Goal: Information Seeking & Learning: Learn about a topic

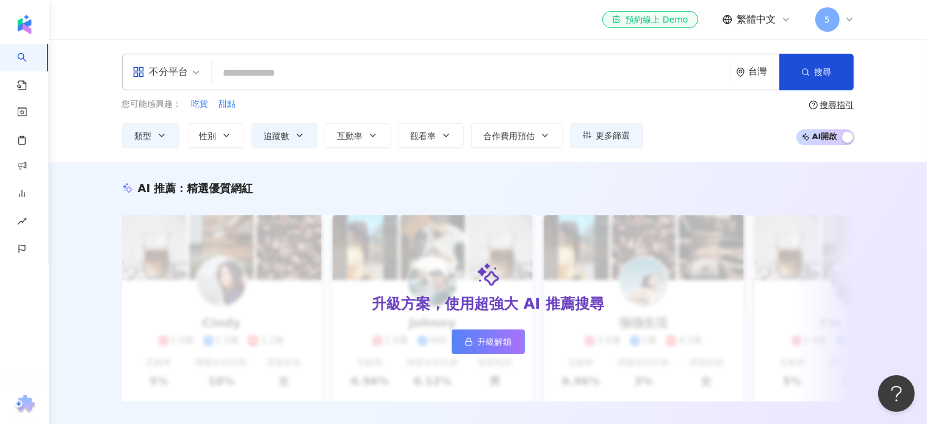
click at [847, 17] on icon at bounding box center [849, 20] width 10 height 10
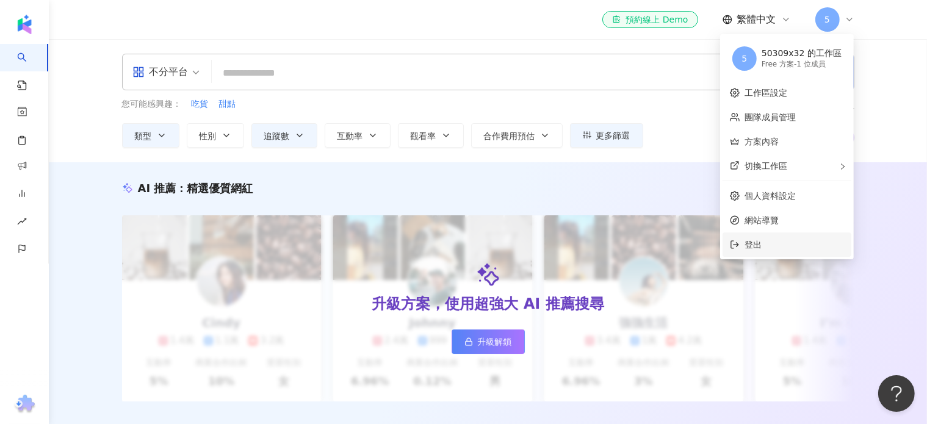
click at [761, 248] on span "登出" at bounding box center [752, 245] width 17 height 10
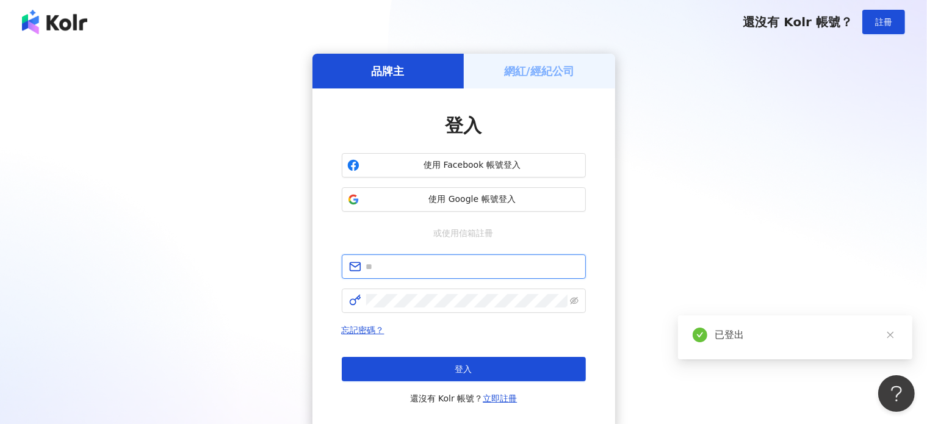
click at [372, 262] on input "text" at bounding box center [472, 266] width 212 height 13
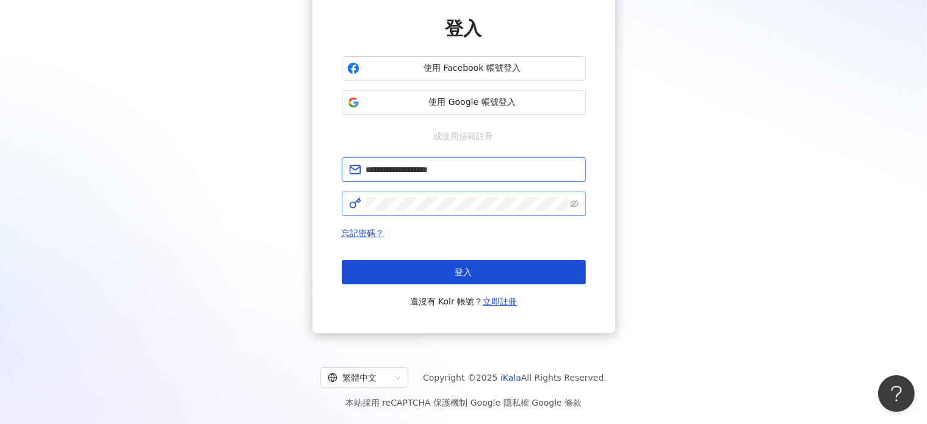
type input "**********"
click at [573, 199] on icon "eye-invisible" at bounding box center [574, 203] width 9 height 9
drag, startPoint x: 477, startPoint y: 170, endPoint x: 387, endPoint y: 168, distance: 89.7
click at [365, 177] on span "**********" at bounding box center [464, 169] width 244 height 24
click at [361, 203] on span at bounding box center [464, 204] width 244 height 24
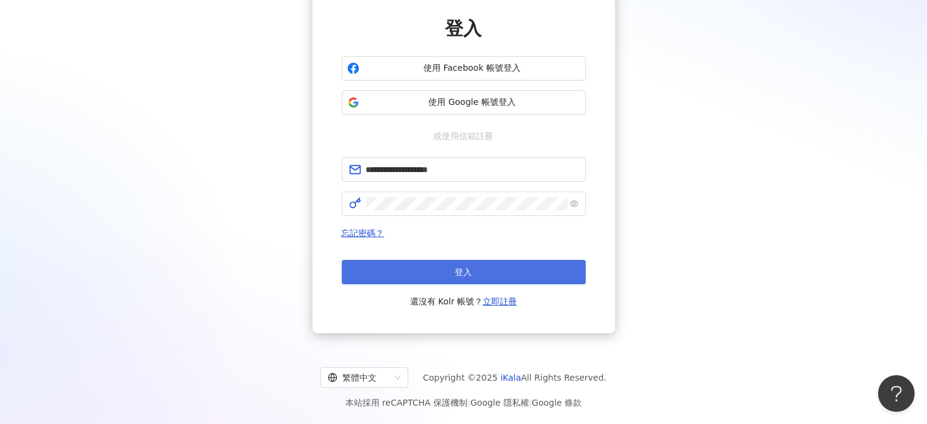
click at [488, 267] on button "登入" at bounding box center [464, 272] width 244 height 24
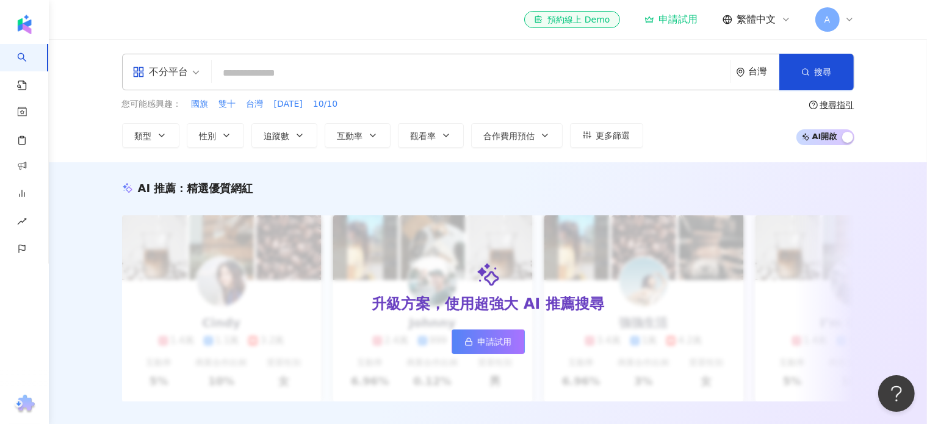
click at [676, 22] on div "申請試用" at bounding box center [671, 19] width 54 height 12
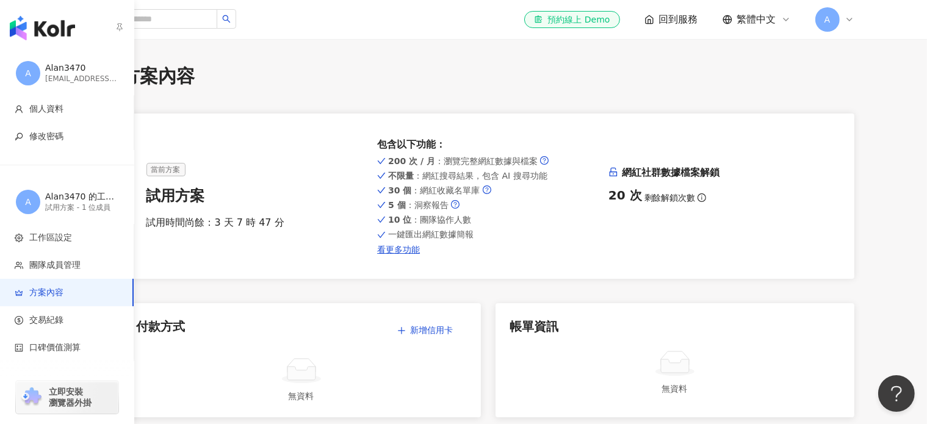
click at [29, 25] on img "button" at bounding box center [42, 28] width 65 height 24
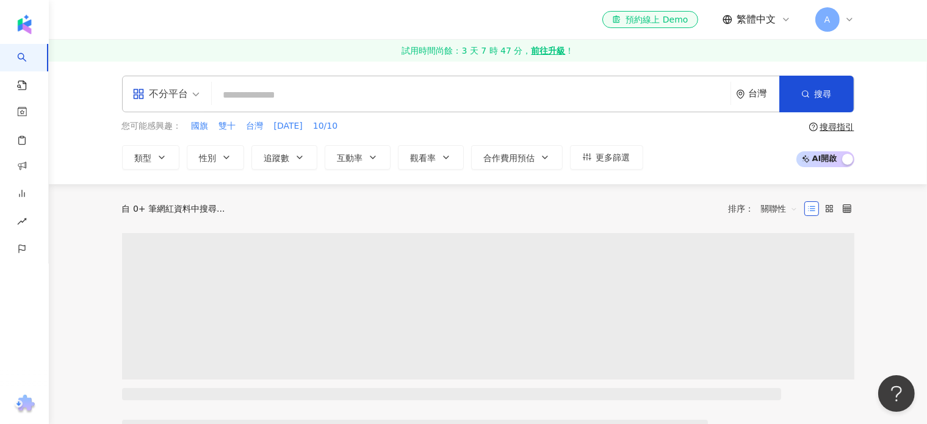
click at [220, 92] on input "search" at bounding box center [471, 95] width 509 height 23
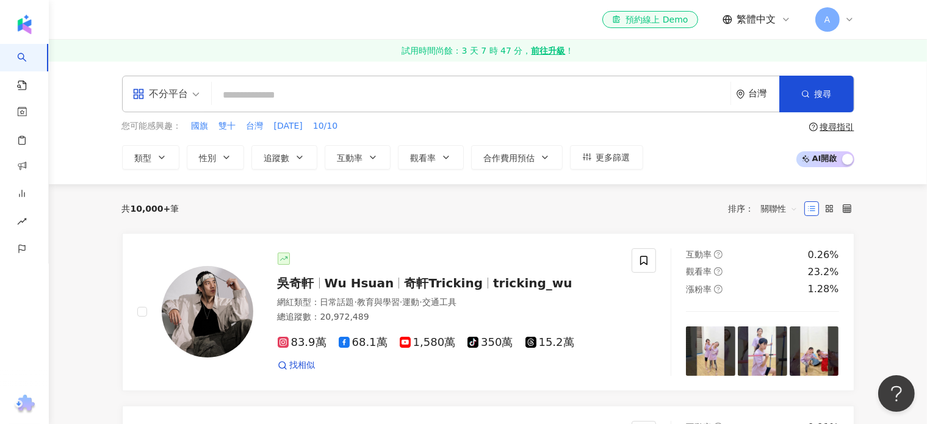
click at [121, 23] on div "el-icon-cs 預約線上 Demo 繁體中文 A" at bounding box center [488, 19] width 781 height 39
click at [225, 92] on input "search" at bounding box center [471, 95] width 509 height 23
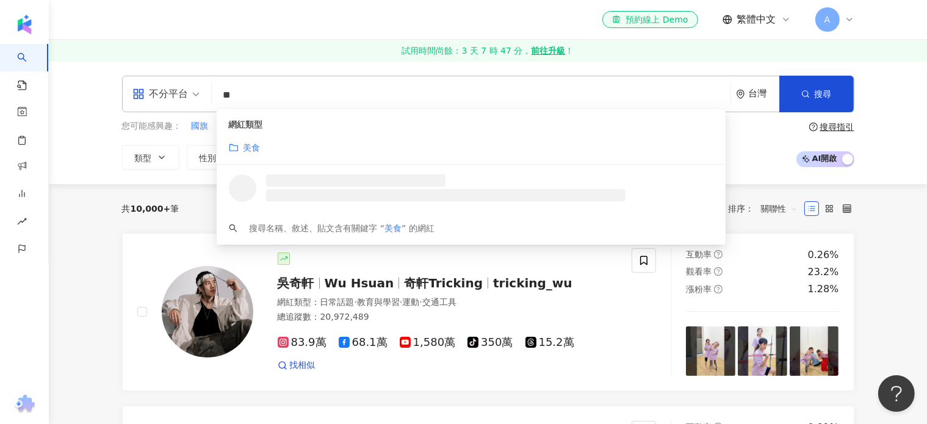
type input "**"
drag, startPoint x: 108, startPoint y: 196, endPoint x: 135, endPoint y: 173, distance: 35.9
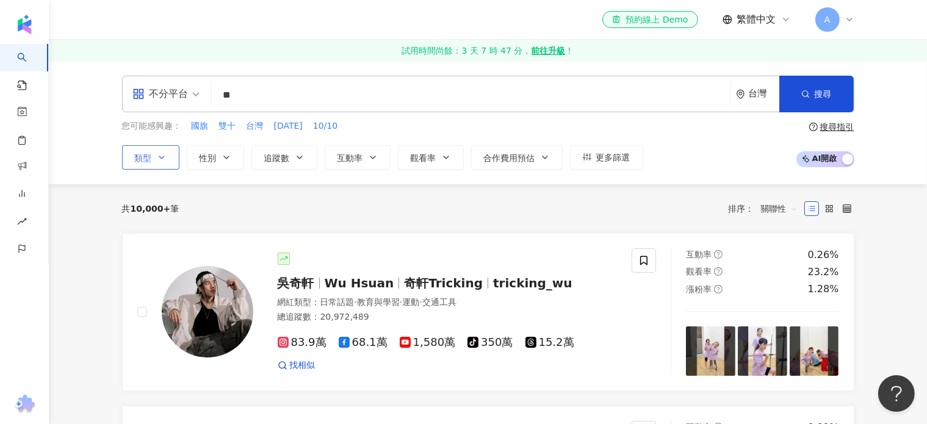
click at [159, 153] on icon "button" at bounding box center [162, 158] width 10 height 10
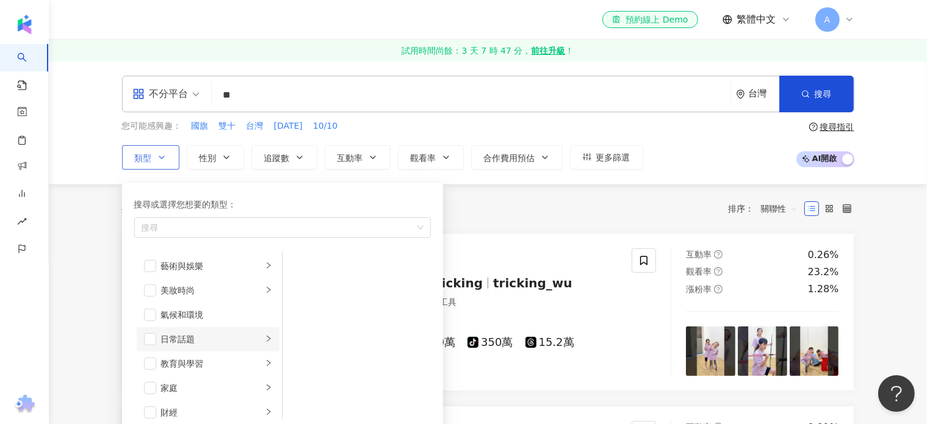
scroll to position [122, 0]
click at [146, 317] on span "button" at bounding box center [150, 315] width 12 height 12
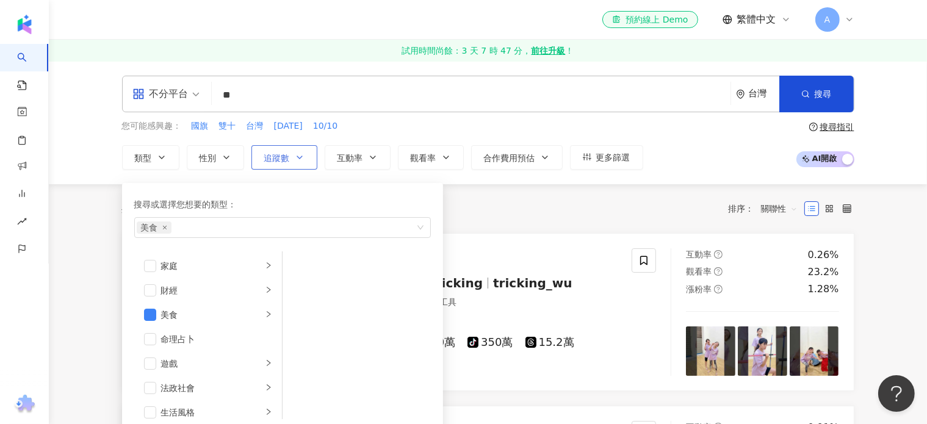
click at [298, 153] on icon "button" at bounding box center [300, 158] width 10 height 10
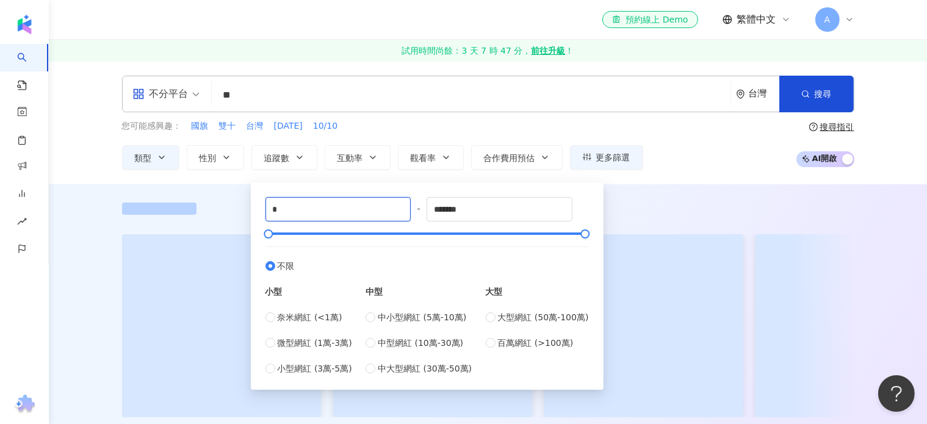
drag, startPoint x: 300, startPoint y: 203, endPoint x: 220, endPoint y: 217, distance: 81.0
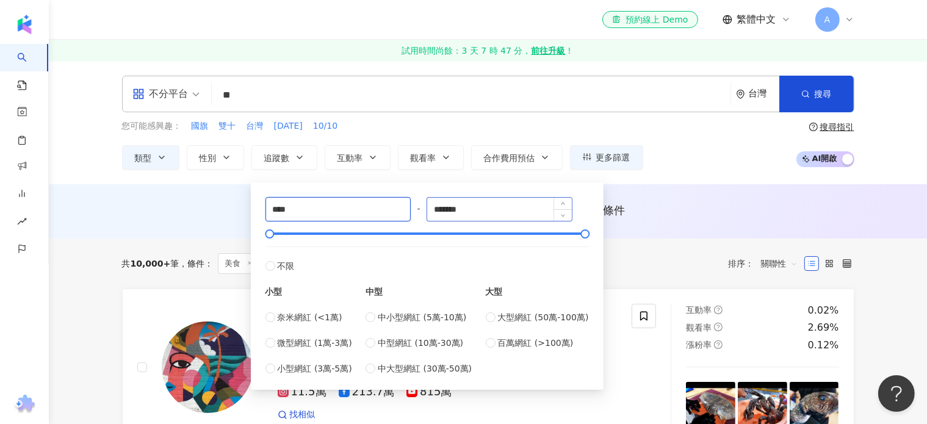
type input "****"
drag, startPoint x: 480, startPoint y: 209, endPoint x: 395, endPoint y: 216, distance: 85.1
click at [395, 216] on div "**** - ******* 不限 小型 奈米網紅 (<1萬) 微型網紅 (1萬-3萬) 小型網紅 (3萬-5萬) 中型 中小型網紅 (5萬-10萬) 中型網…" at bounding box center [426, 286] width 323 height 178
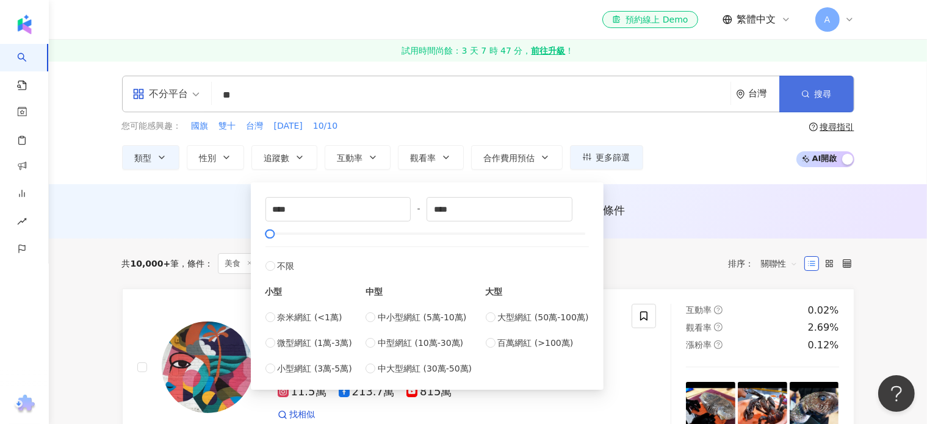
click at [820, 92] on span "搜尋" at bounding box center [822, 94] width 17 height 10
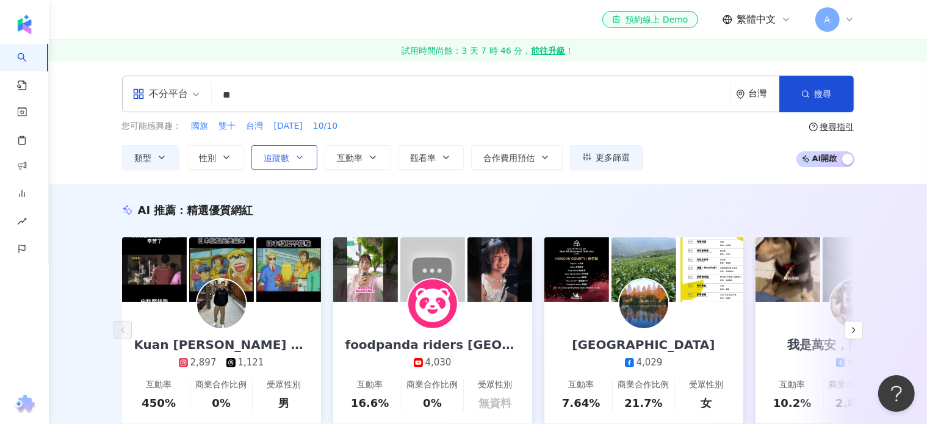
click at [296, 158] on icon "button" at bounding box center [300, 158] width 10 height 10
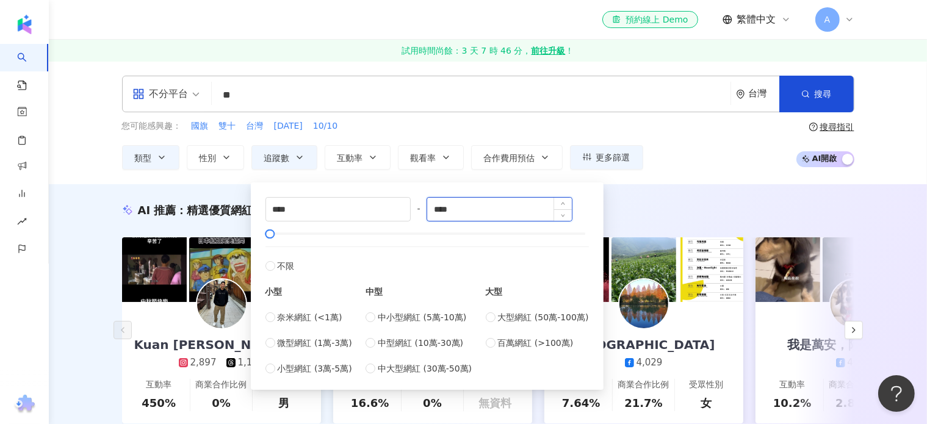
drag, startPoint x: 467, startPoint y: 208, endPoint x: 442, endPoint y: 214, distance: 25.7
click at [442, 214] on input "****" at bounding box center [499, 209] width 145 height 23
type input "****"
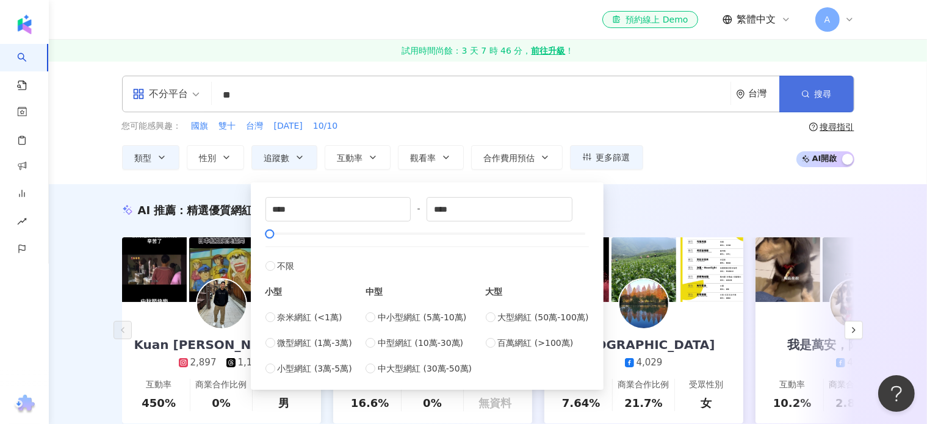
click at [800, 95] on button "搜尋" at bounding box center [816, 94] width 74 height 37
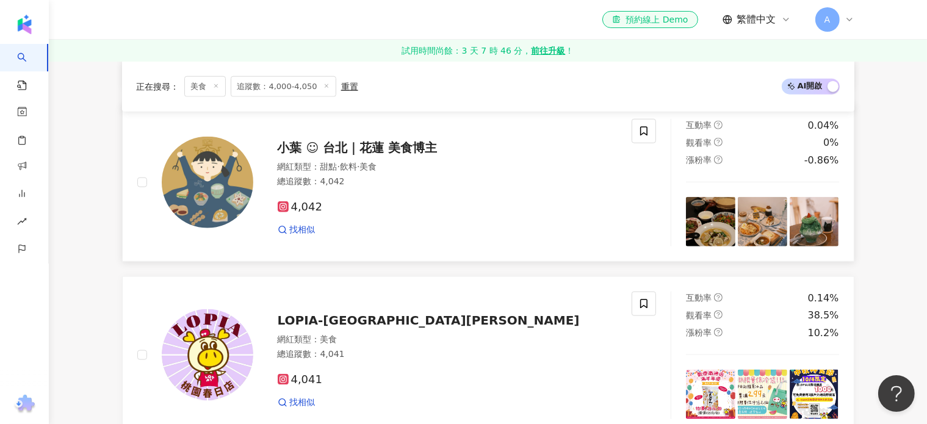
scroll to position [1464, 0]
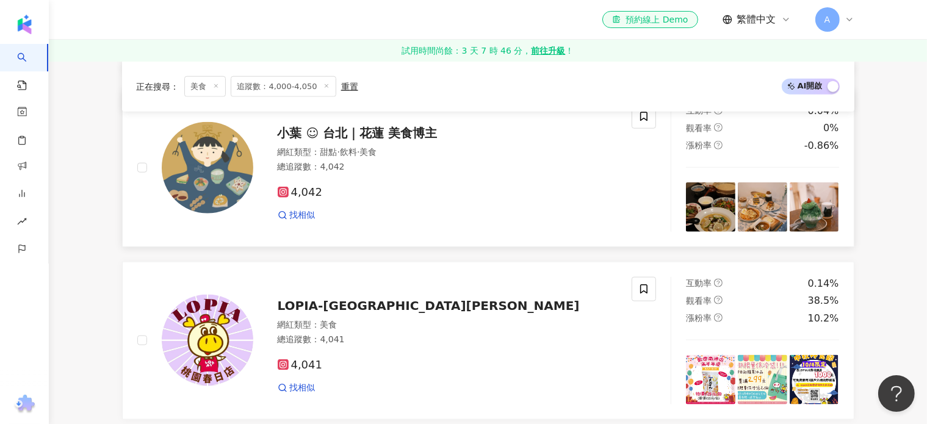
click at [245, 175] on img at bounding box center [208, 168] width 92 height 92
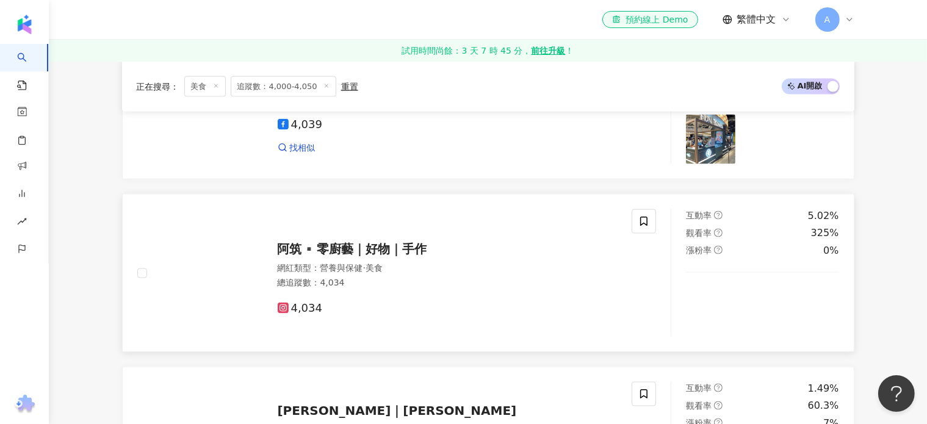
scroll to position [1891, 0]
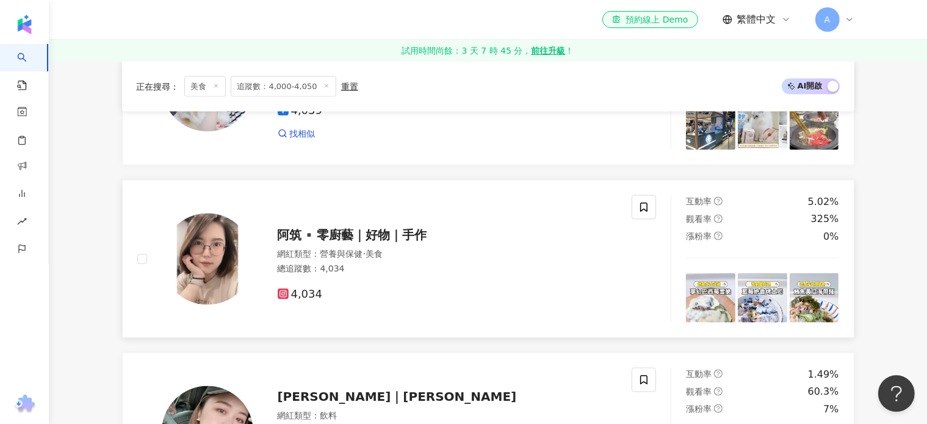
click at [196, 269] on img at bounding box center [208, 260] width 92 height 92
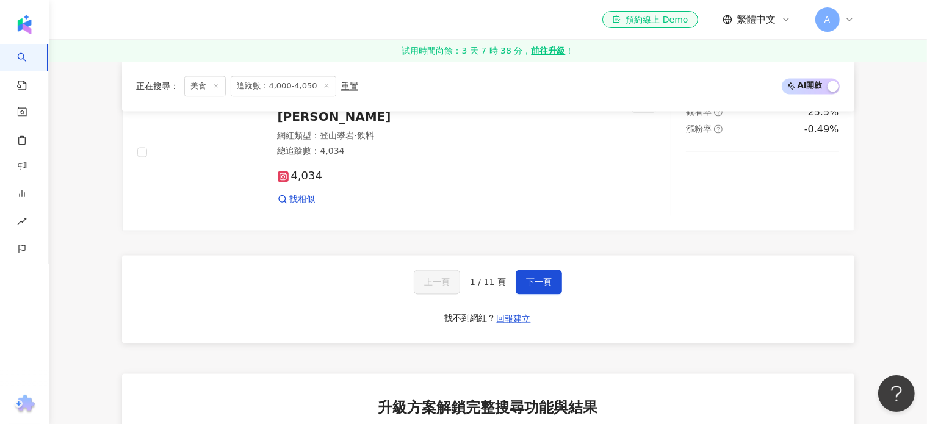
scroll to position [2440, 0]
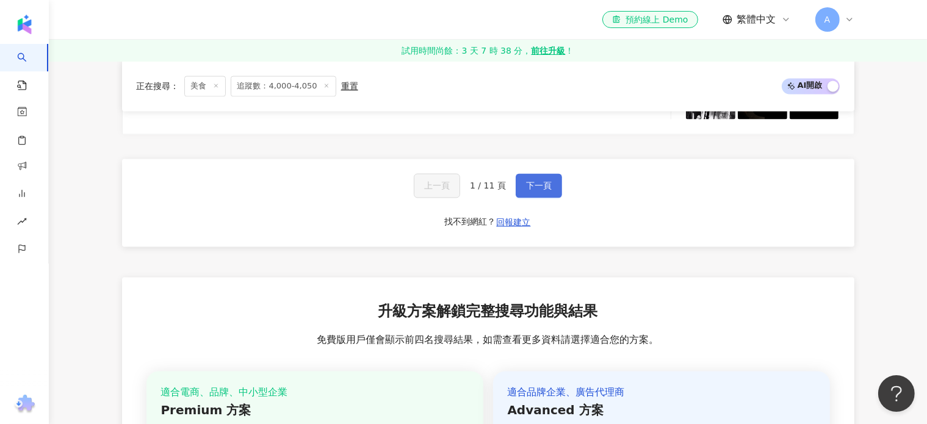
click at [526, 188] on span "下一頁" at bounding box center [539, 186] width 26 height 10
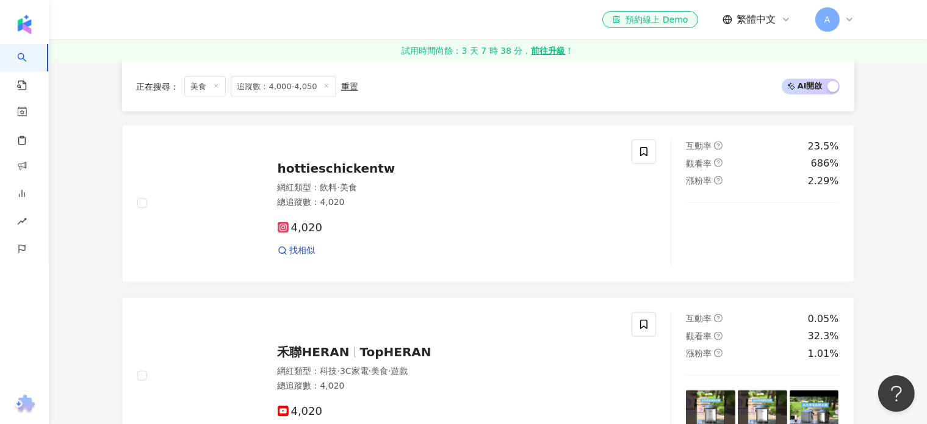
scroll to position [1586, 0]
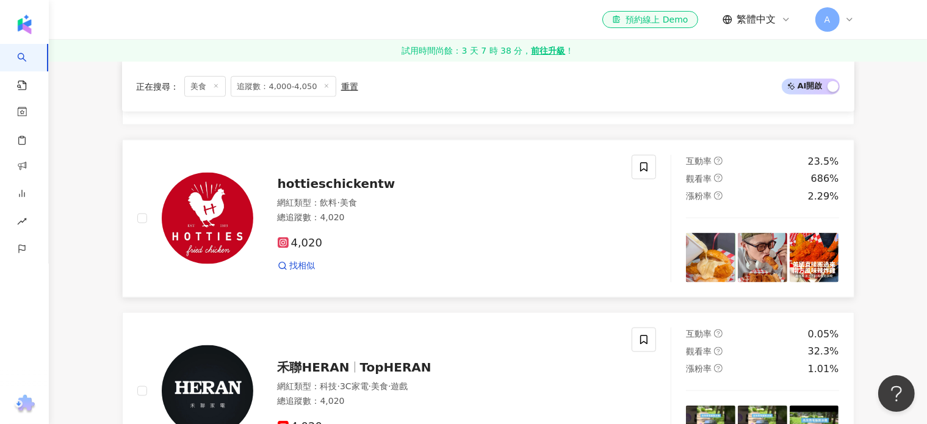
click at [225, 222] on img at bounding box center [208, 219] width 92 height 92
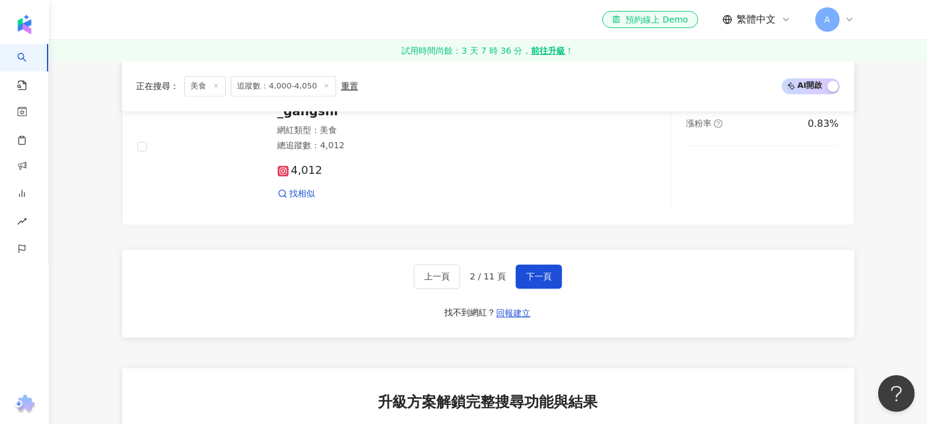
scroll to position [2379, 0]
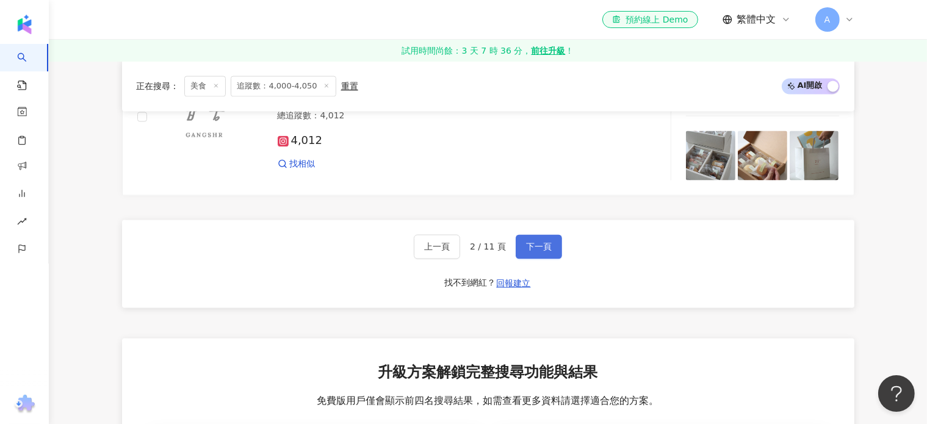
click at [533, 251] on span "下一頁" at bounding box center [539, 247] width 26 height 10
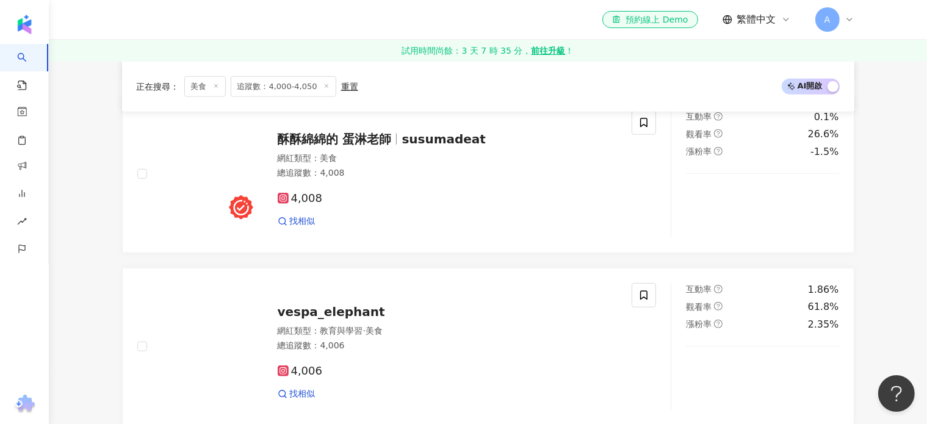
scroll to position [890, 0]
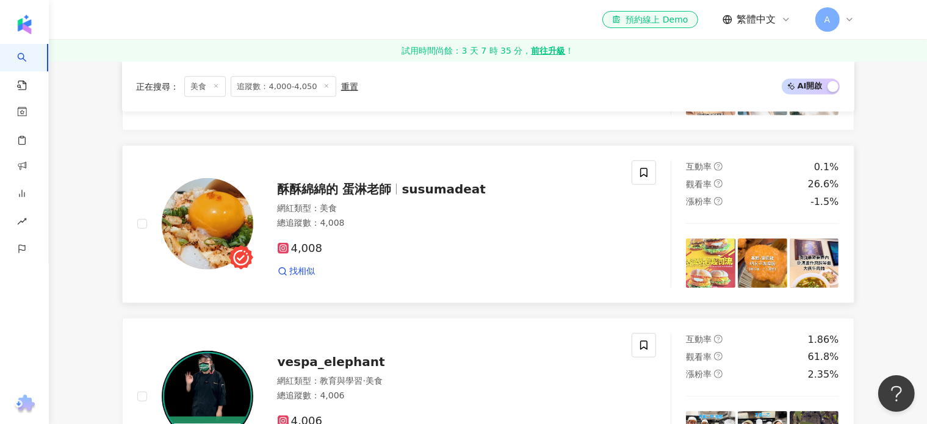
click at [206, 206] on img at bounding box center [208, 224] width 92 height 92
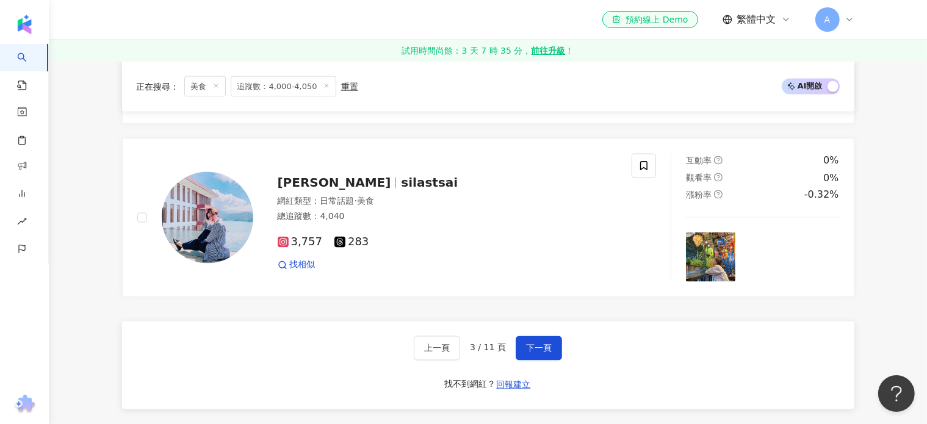
scroll to position [2171, 0]
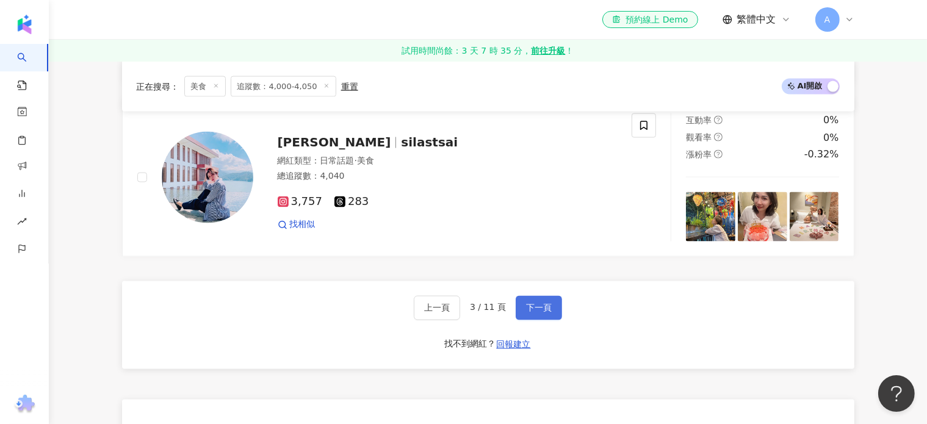
click at [539, 312] on span "下一頁" at bounding box center [539, 308] width 26 height 10
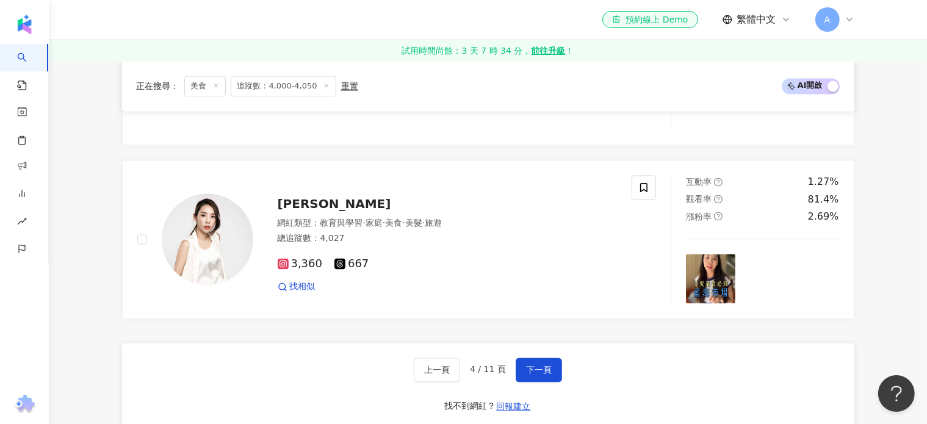
scroll to position [2328, 0]
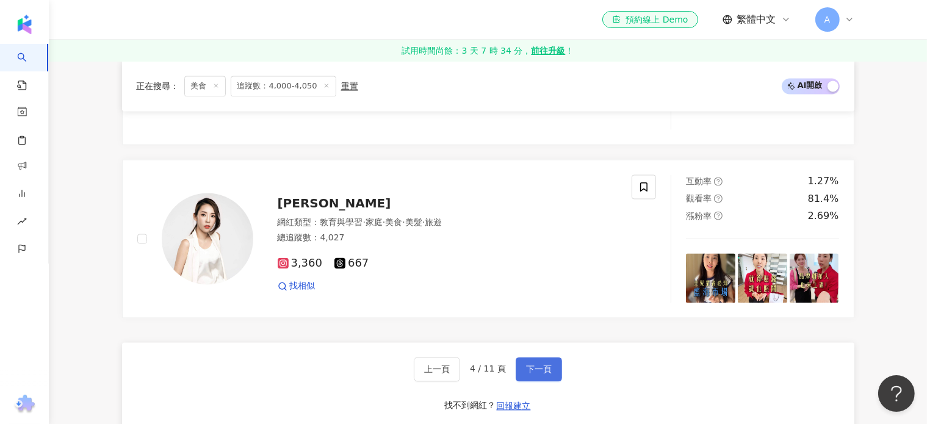
click at [527, 374] on span "下一頁" at bounding box center [539, 369] width 26 height 10
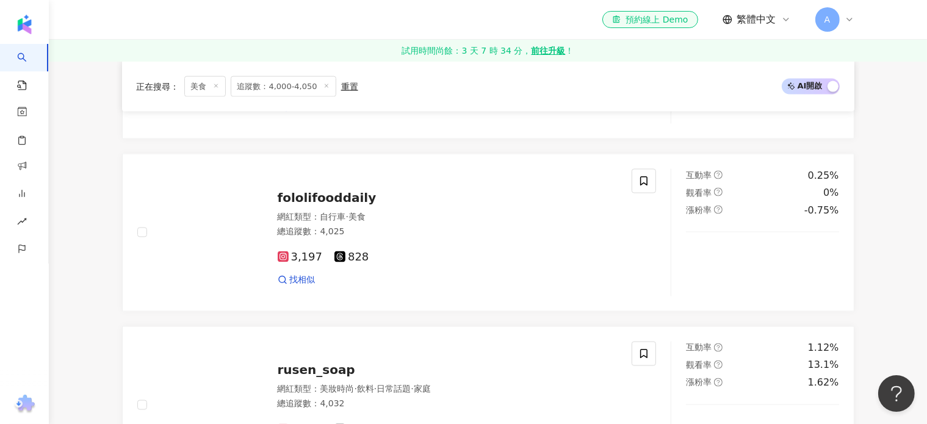
scroll to position [1994, 0]
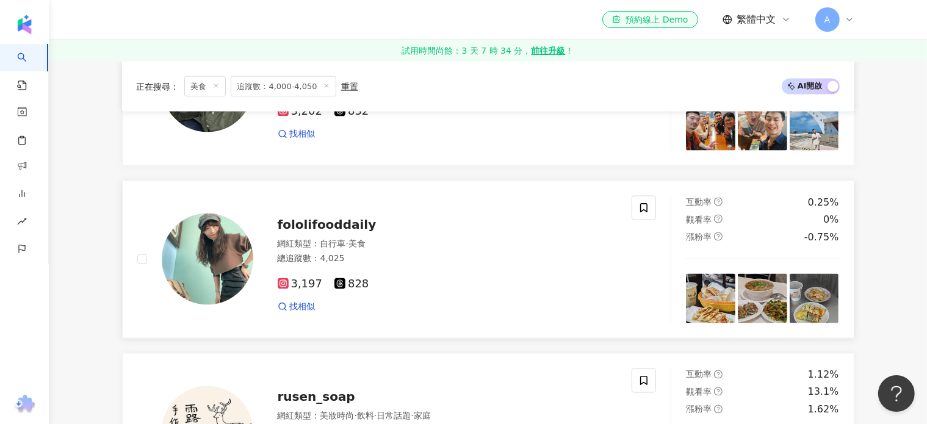
click at [185, 273] on img at bounding box center [208, 260] width 92 height 92
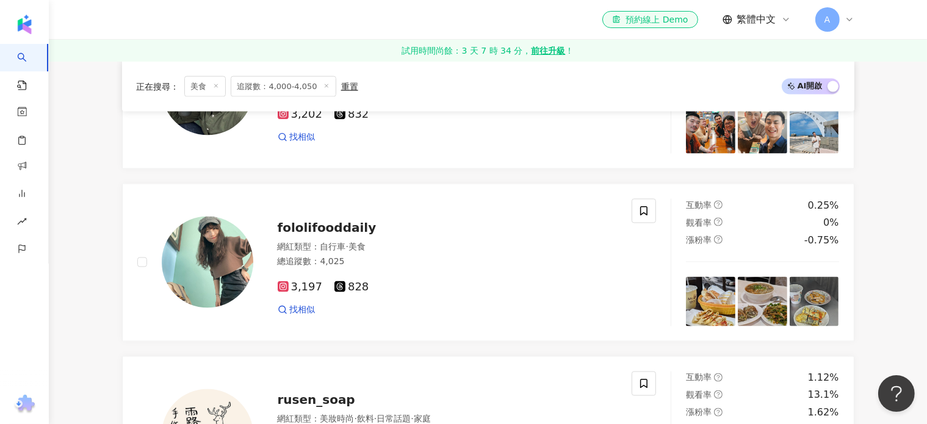
scroll to position [1750, 0]
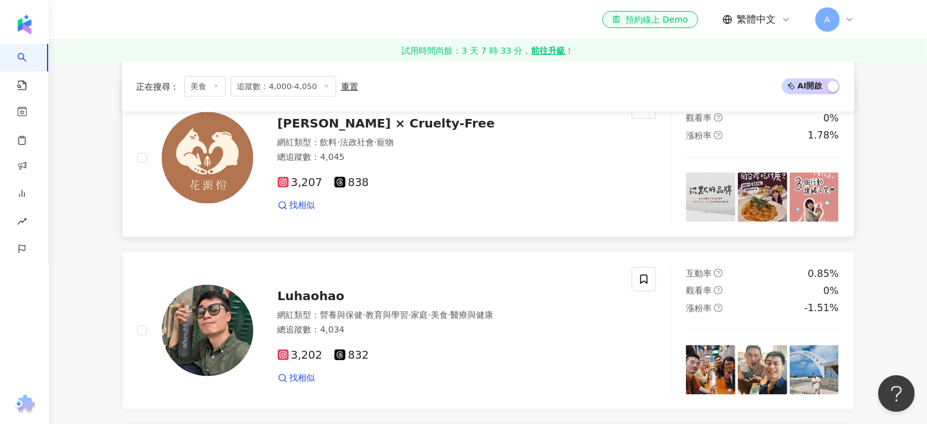
click at [218, 152] on img at bounding box center [208, 158] width 92 height 92
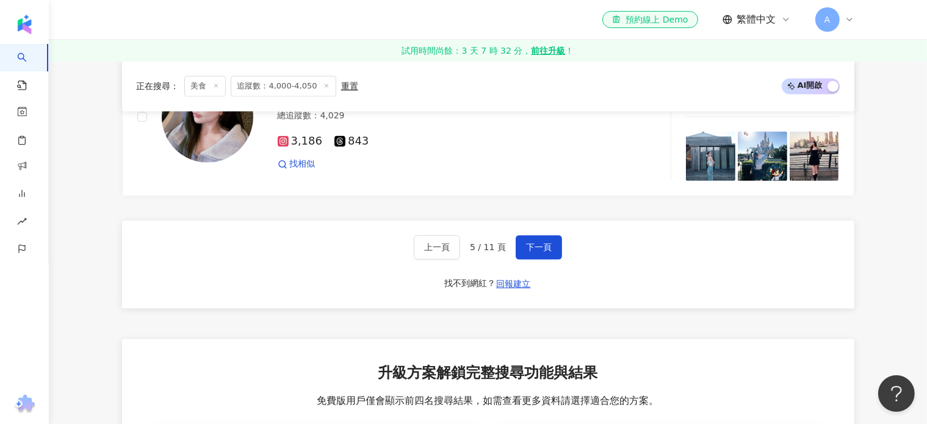
scroll to position [2543, 0]
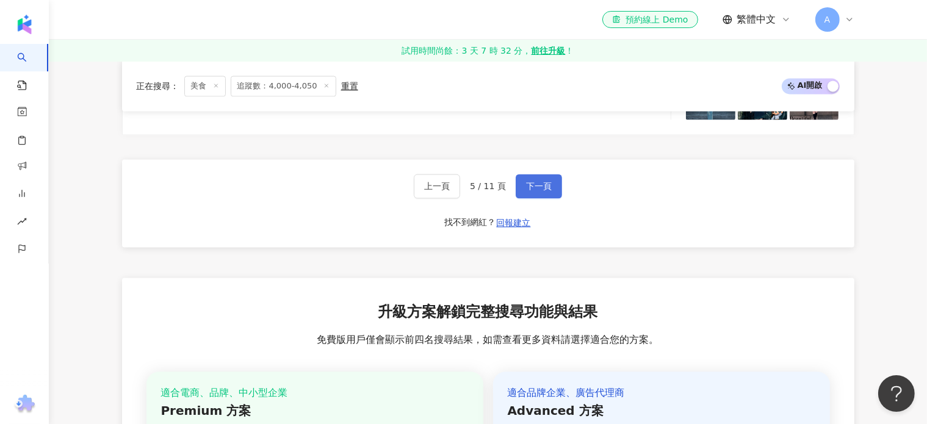
click at [537, 191] on span "下一頁" at bounding box center [539, 186] width 26 height 10
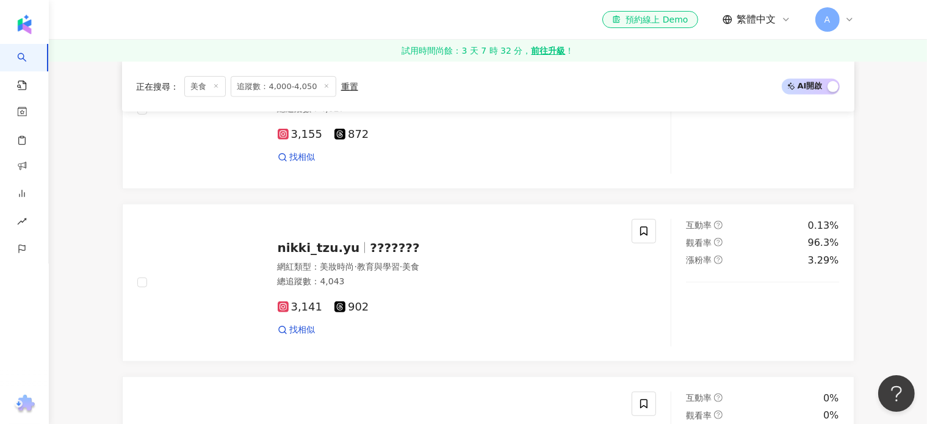
scroll to position [957, 0]
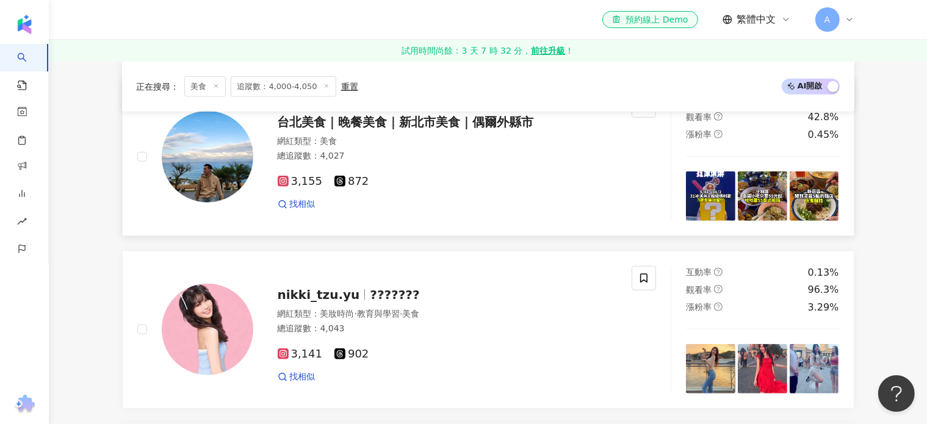
click at [206, 151] on img at bounding box center [208, 157] width 92 height 92
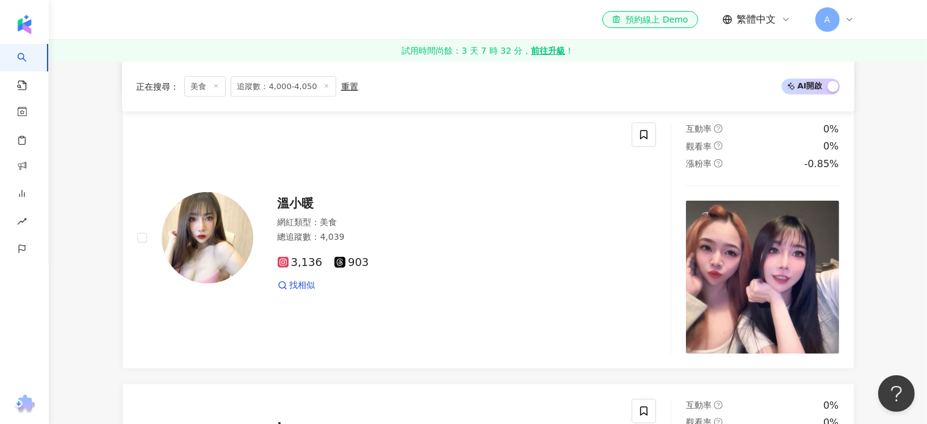
scroll to position [2427, 0]
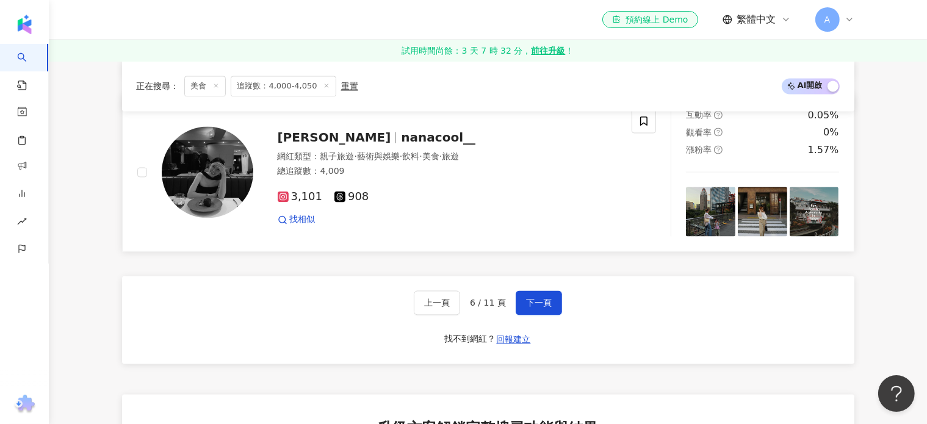
click at [544, 195] on link "Hannah nanacool__ 網紅類型 ： 親子旅遊 · 藝術與娛樂 · 飲料 · 美食 · 旅遊 總追蹤數 ： 4,009 3,101 908 找相似…" at bounding box center [488, 172] width 732 height 158
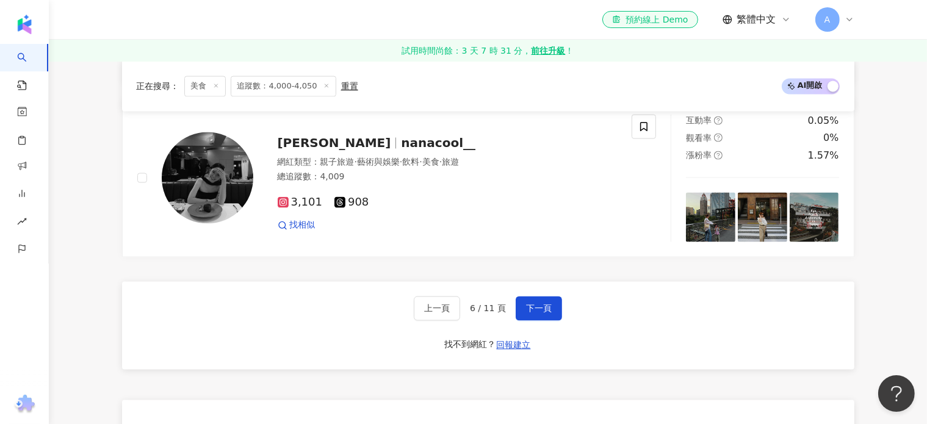
scroll to position [2604, 0]
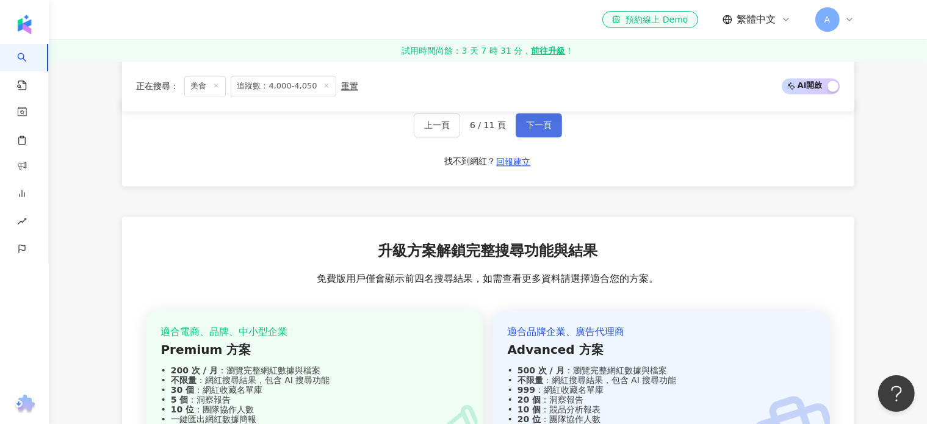
click at [538, 130] on span "下一頁" at bounding box center [539, 125] width 26 height 10
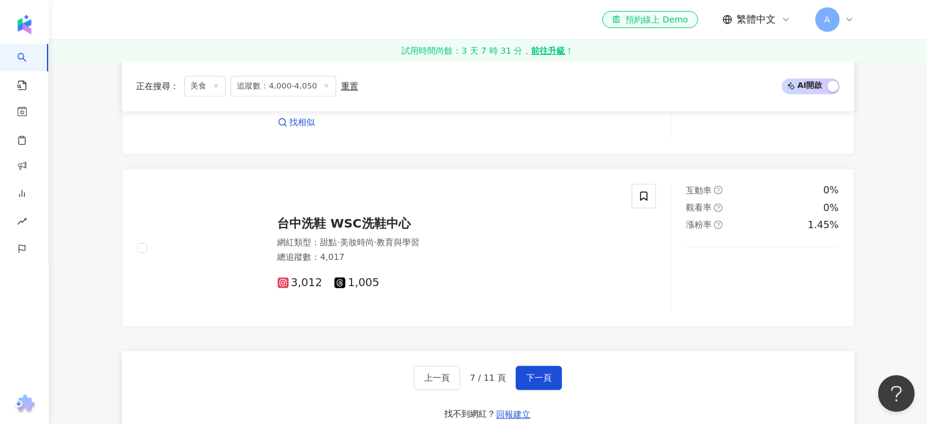
scroll to position [2379, 0]
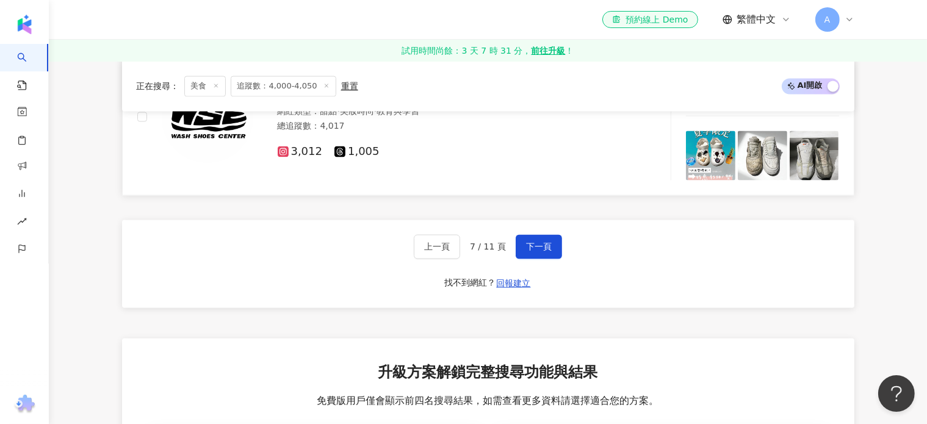
click at [537, 251] on span "下一頁" at bounding box center [539, 247] width 26 height 10
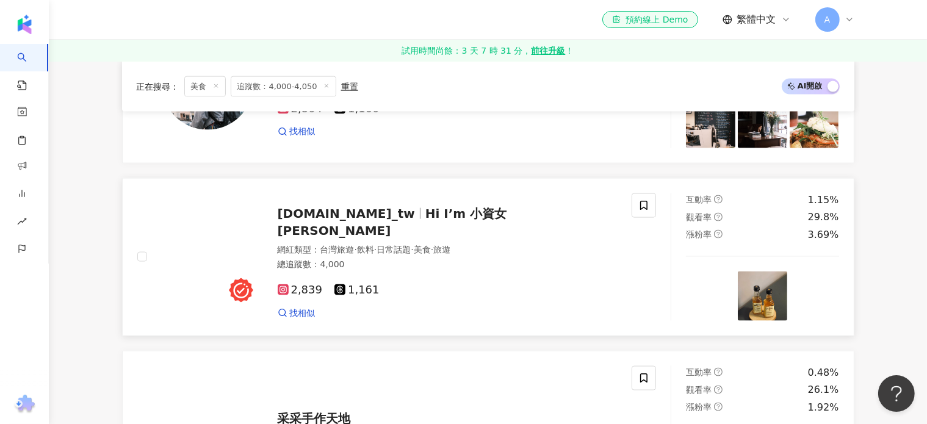
scroll to position [1734, 0]
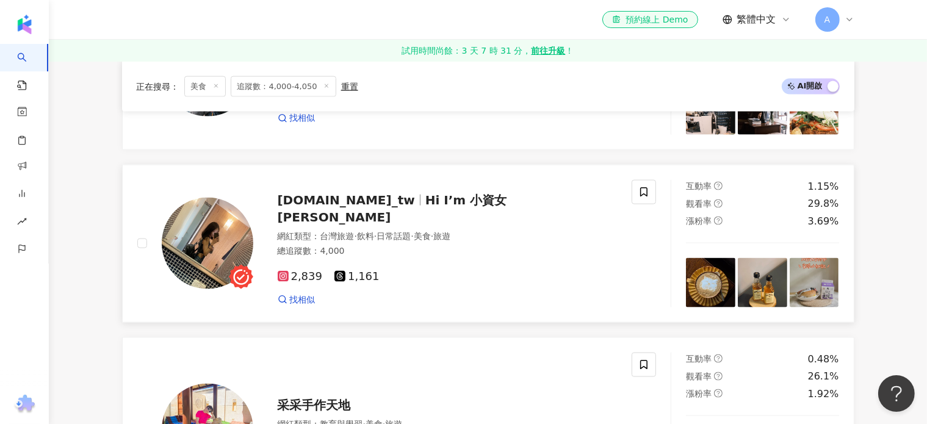
click at [237, 235] on img at bounding box center [208, 244] width 92 height 92
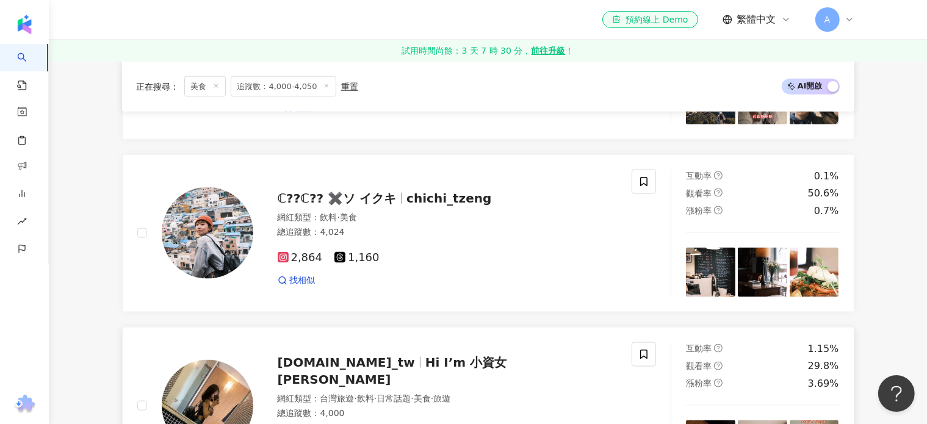
scroll to position [1551, 0]
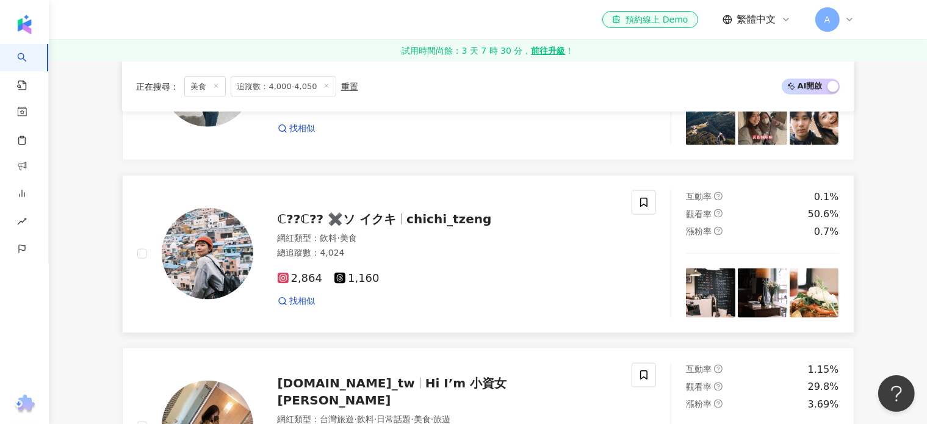
click at [222, 251] on img at bounding box center [208, 254] width 92 height 92
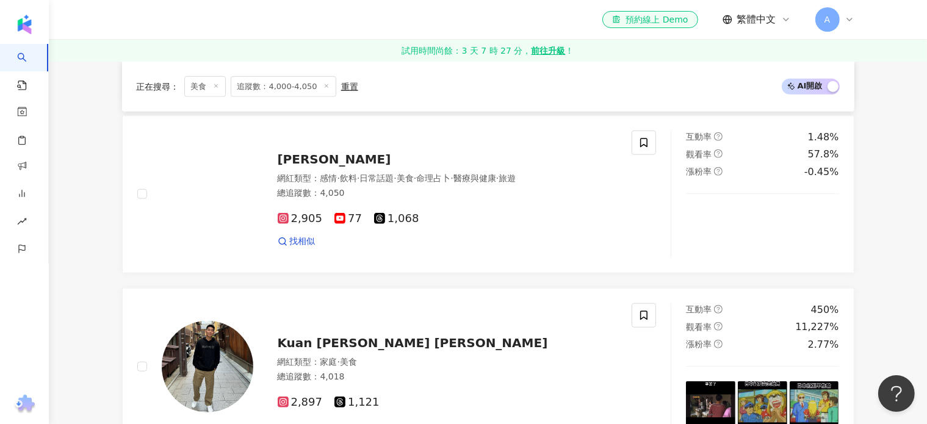
scroll to position [1063, 0]
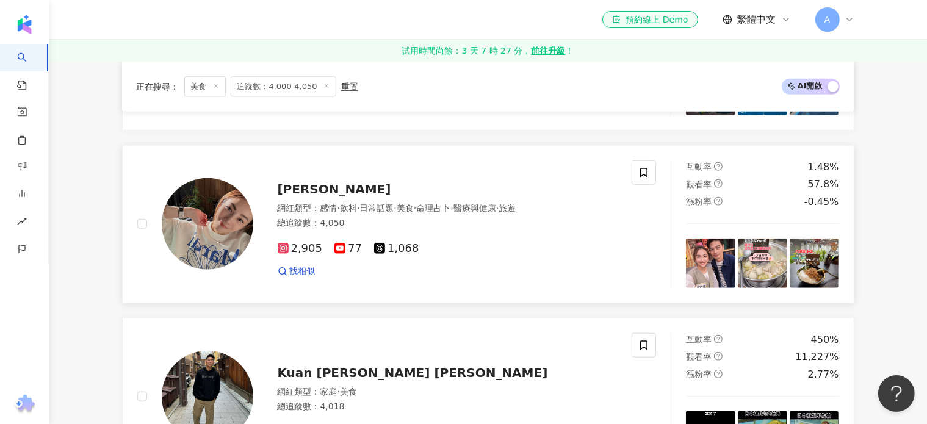
click at [231, 234] on img at bounding box center [208, 224] width 92 height 92
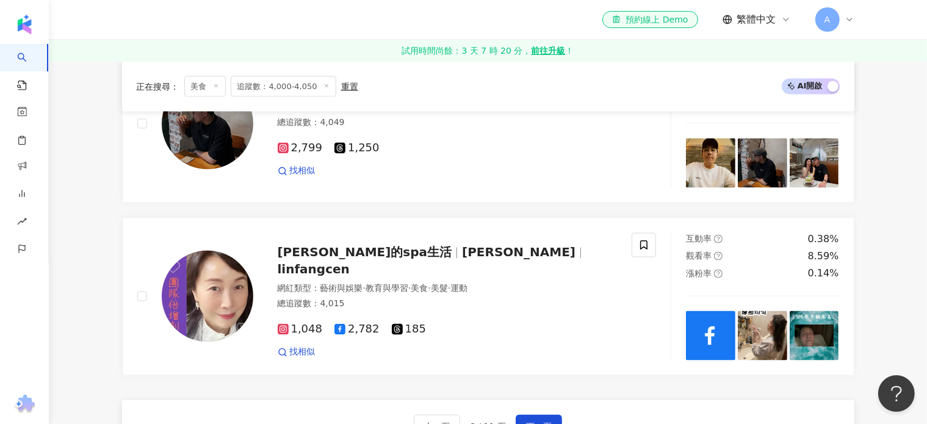
scroll to position [2283, 0]
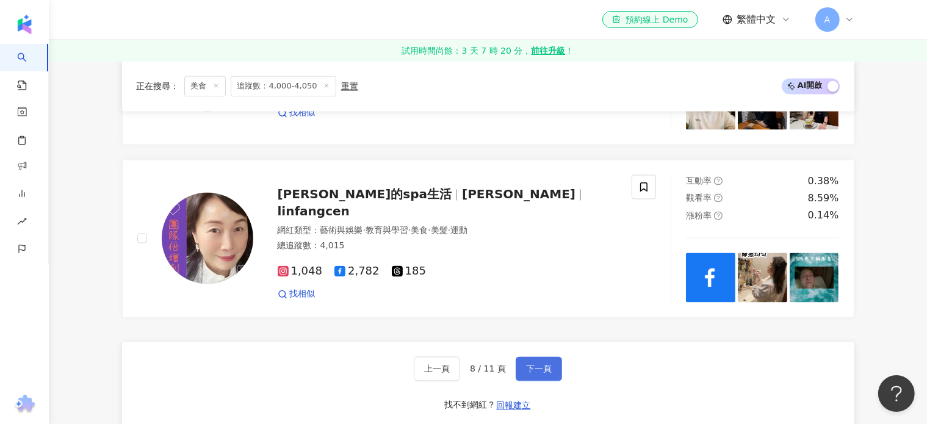
click at [534, 374] on span "下一頁" at bounding box center [539, 369] width 26 height 10
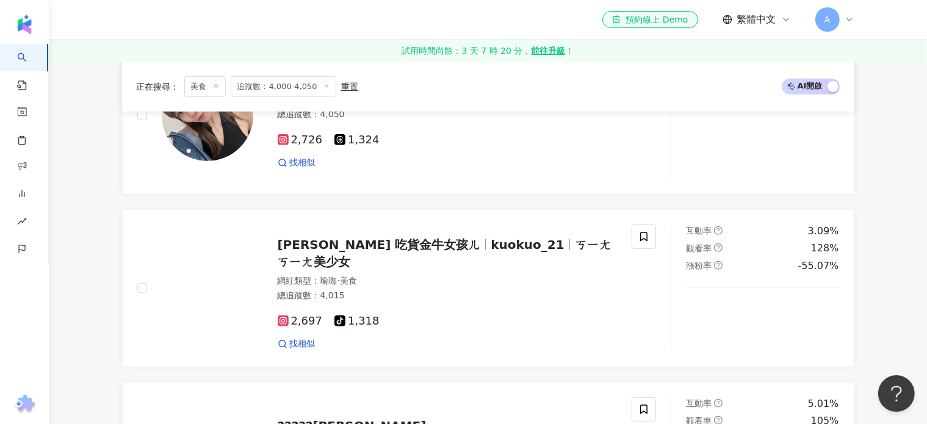
scroll to position [645, 0]
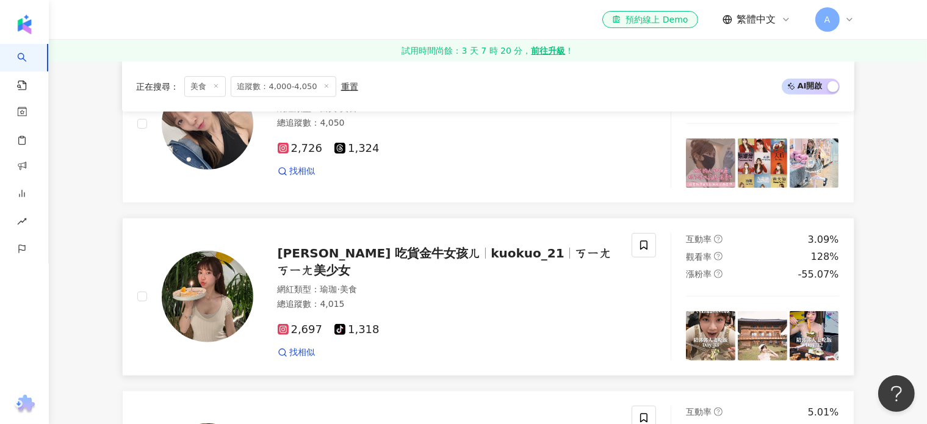
click at [214, 291] on img at bounding box center [208, 297] width 92 height 92
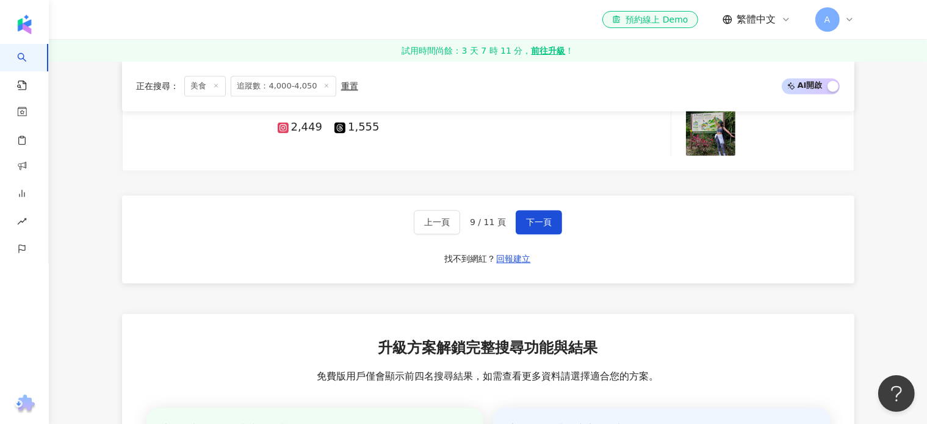
scroll to position [2475, 0]
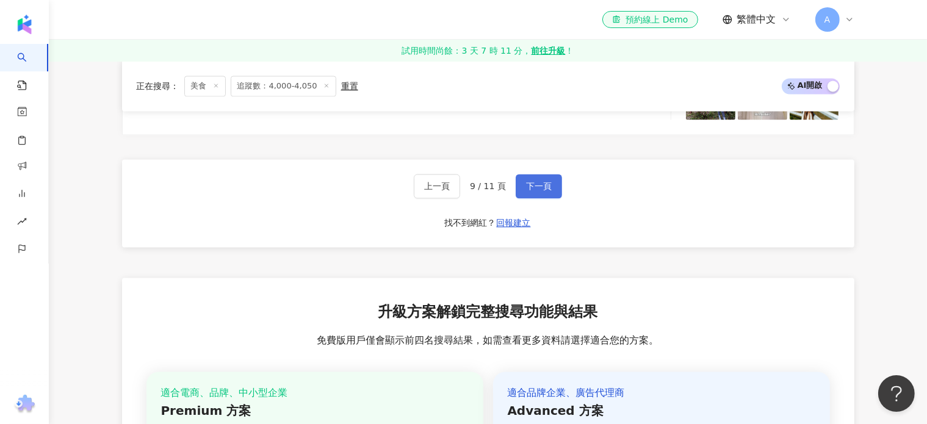
click at [533, 191] on span "下一頁" at bounding box center [539, 186] width 26 height 10
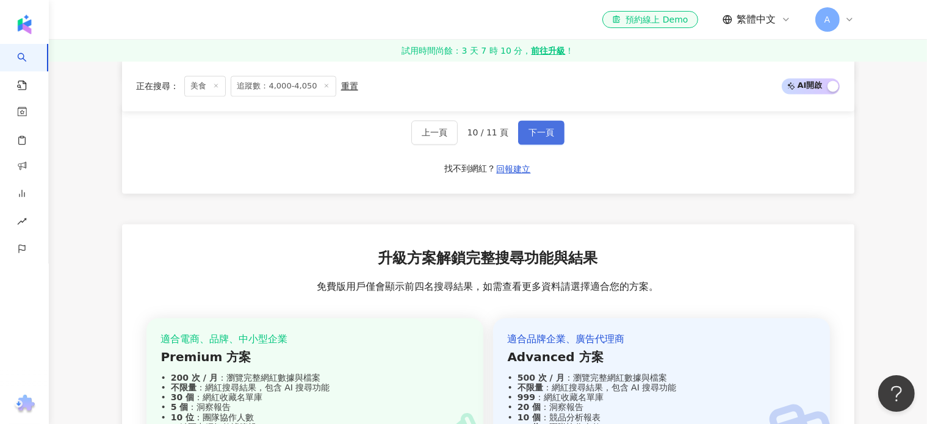
scroll to position [2501, 0]
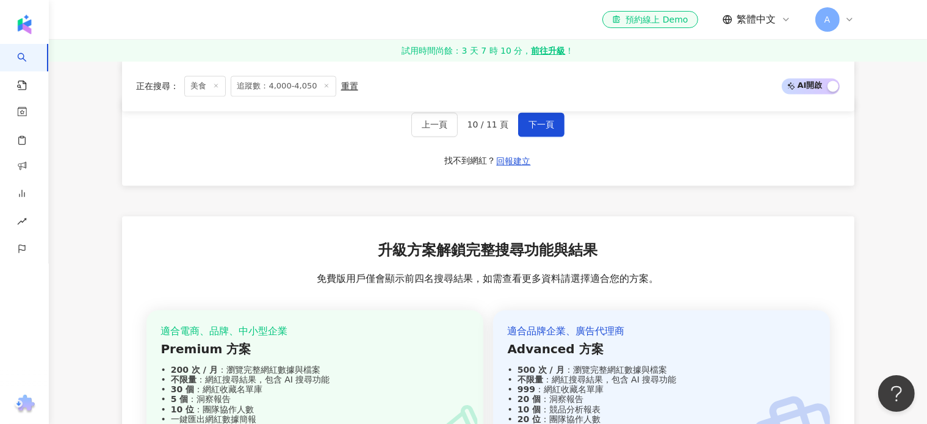
click at [539, 311] on div "升級方案解鎖完整搜尋功能與結果 免費版用戶僅會顯示前四名搜尋結果，如需查看更多資料請選擇適合您的方案。 適合電商、品牌、中小型企業 Premium 方案 20…" at bounding box center [488, 367] width 732 height 303
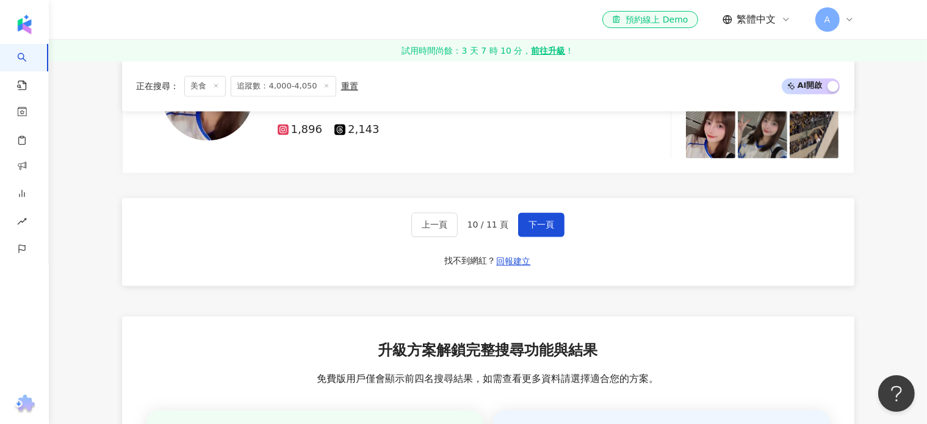
scroll to position [2379, 0]
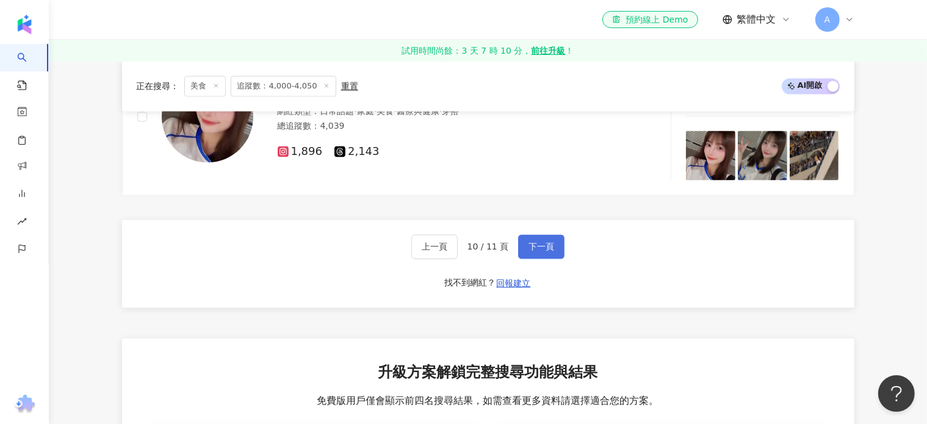
click at [530, 251] on span "下一頁" at bounding box center [541, 247] width 26 height 10
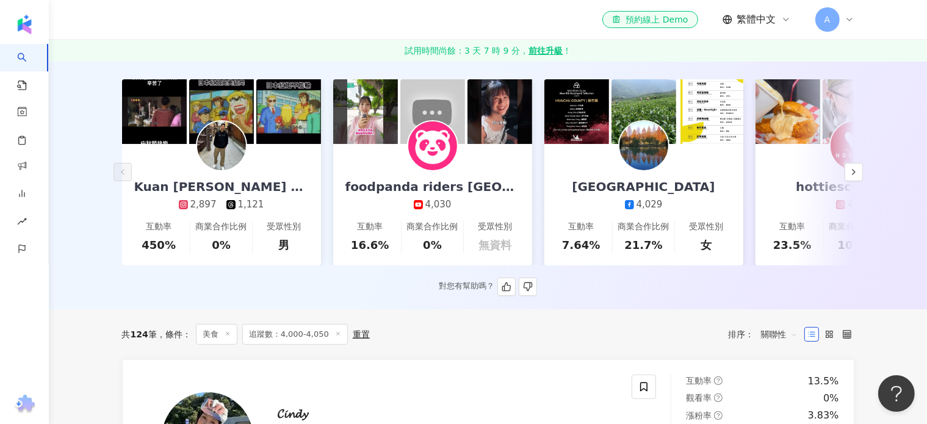
scroll to position [0, 0]
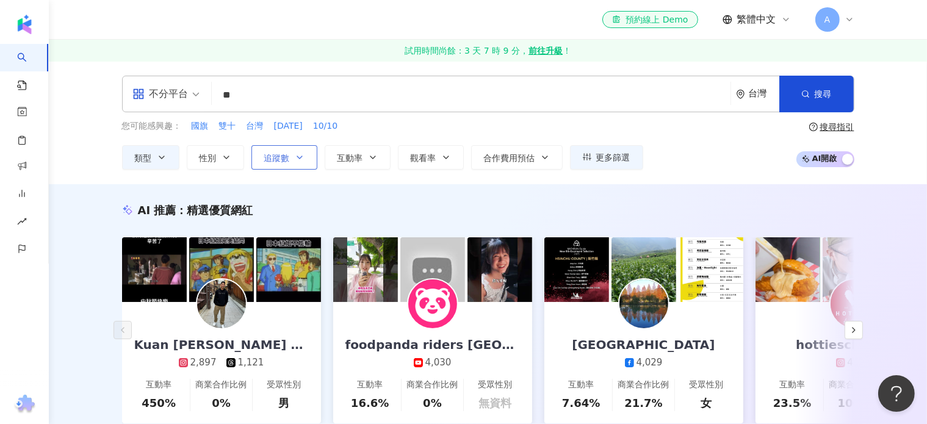
click at [295, 156] on icon "button" at bounding box center [300, 158] width 10 height 10
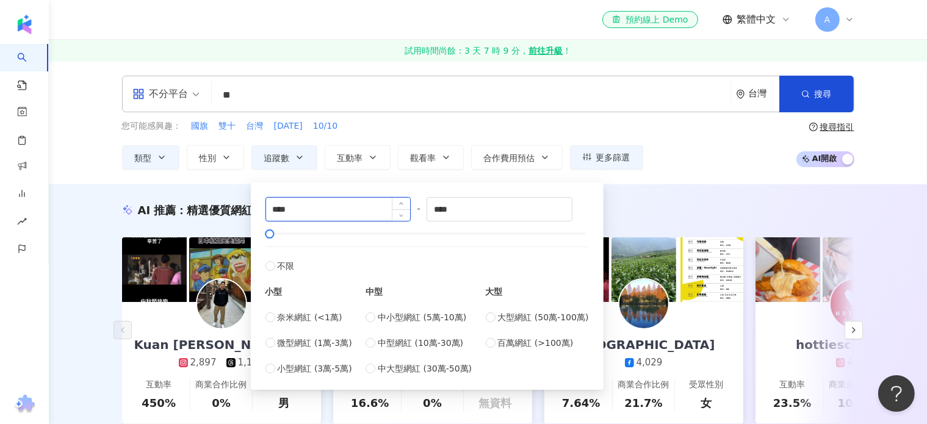
drag, startPoint x: 308, startPoint y: 209, endPoint x: 278, endPoint y: 210, distance: 30.5
click at [278, 210] on input "****" at bounding box center [338, 209] width 145 height 23
type input "****"
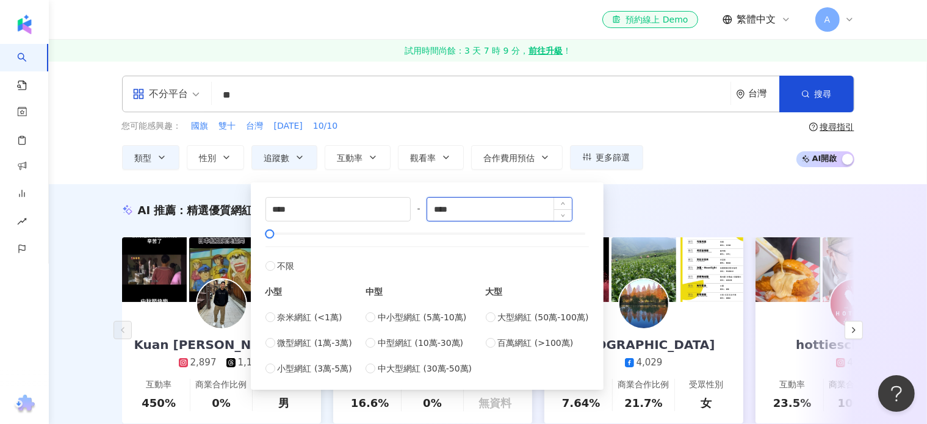
drag, startPoint x: 461, startPoint y: 205, endPoint x: 442, endPoint y: 209, distance: 19.4
click at [442, 209] on input "****" at bounding box center [499, 209] width 145 height 23
type input "****"
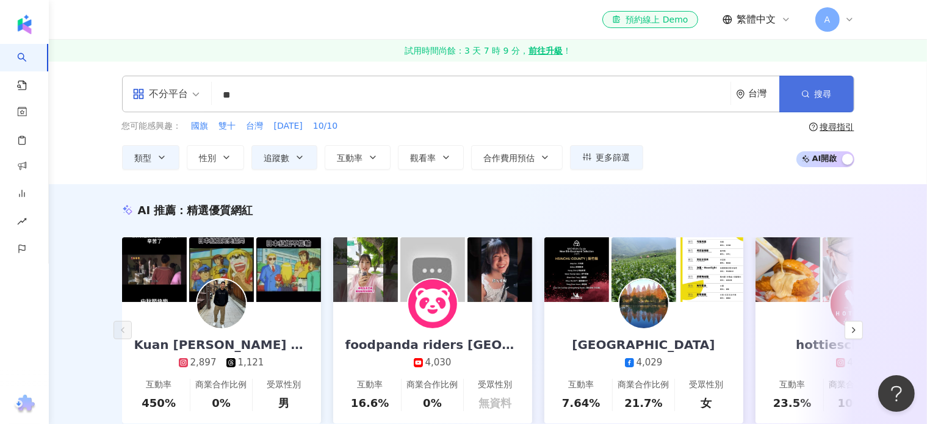
click at [830, 83] on button "搜尋" at bounding box center [816, 94] width 74 height 37
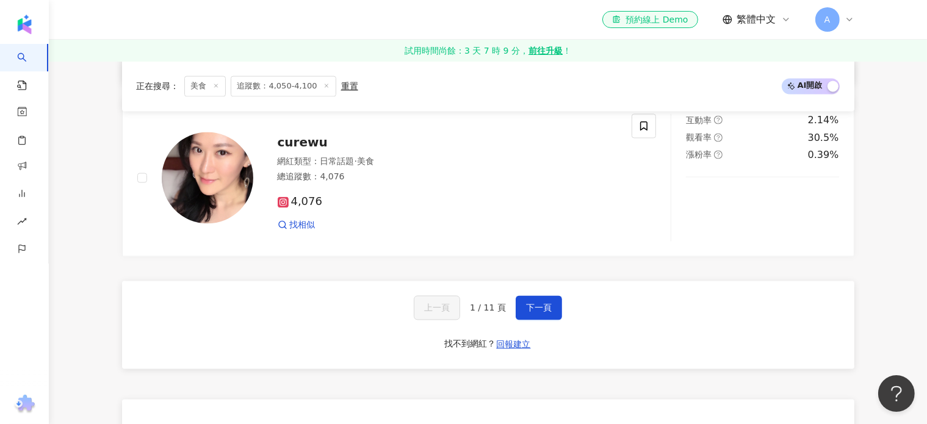
scroll to position [2318, 0]
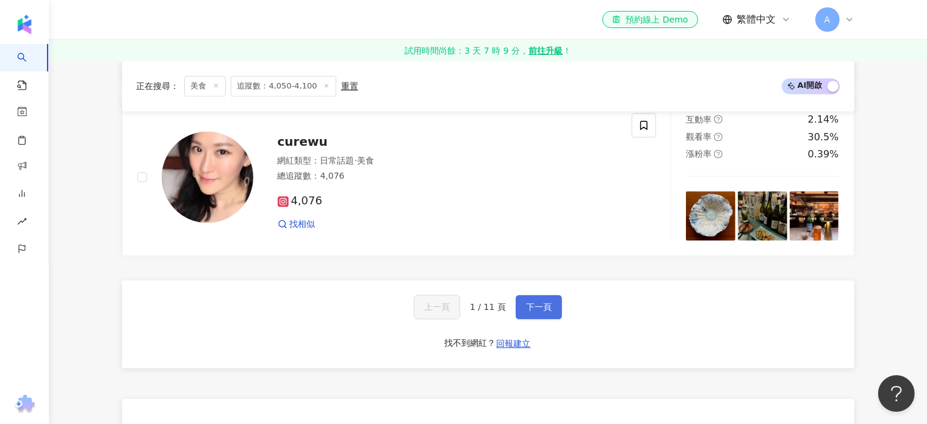
click at [530, 303] on span "下一頁" at bounding box center [539, 308] width 26 height 10
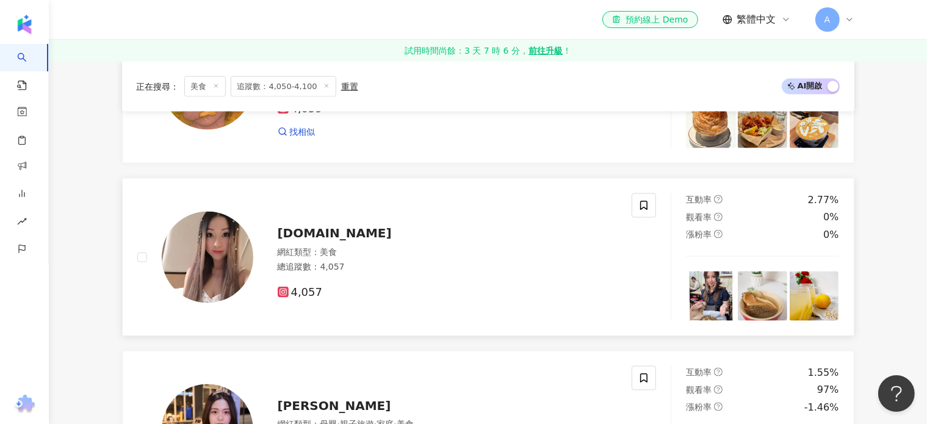
scroll to position [1708, 0]
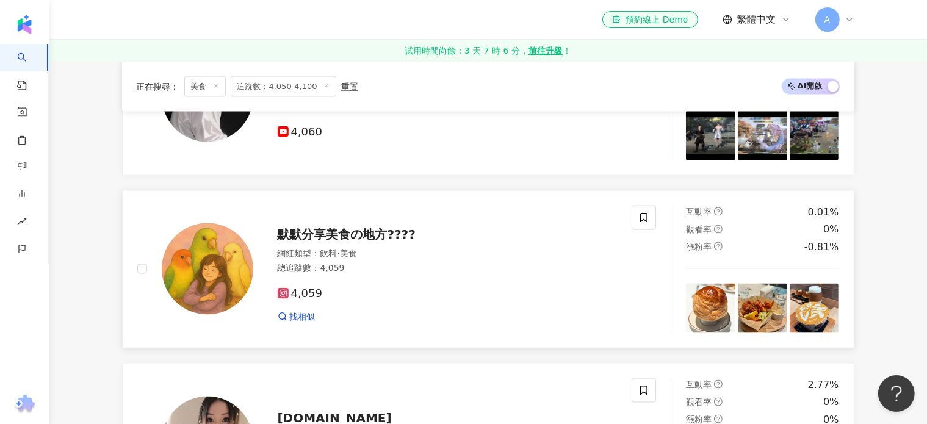
click at [193, 248] on img at bounding box center [208, 269] width 92 height 92
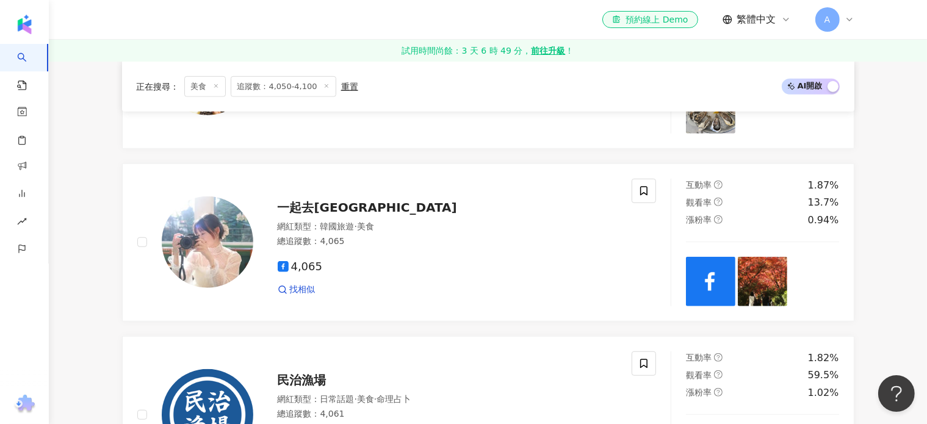
scroll to position [915, 0]
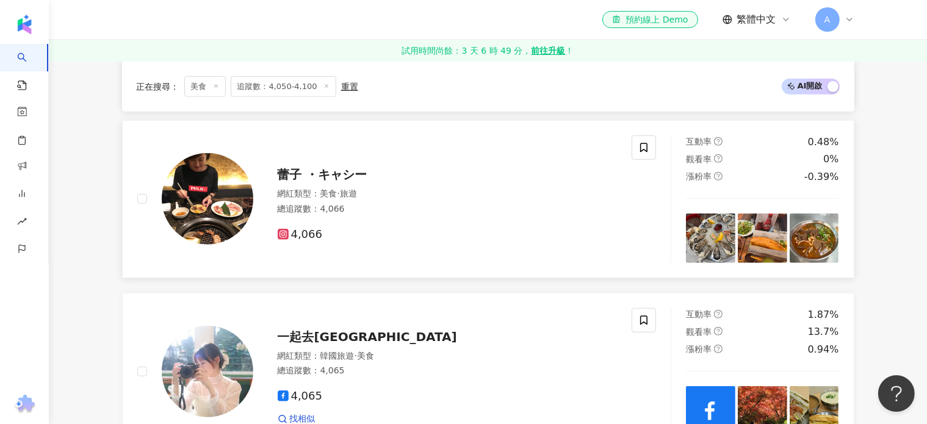
click at [236, 173] on img at bounding box center [208, 199] width 92 height 92
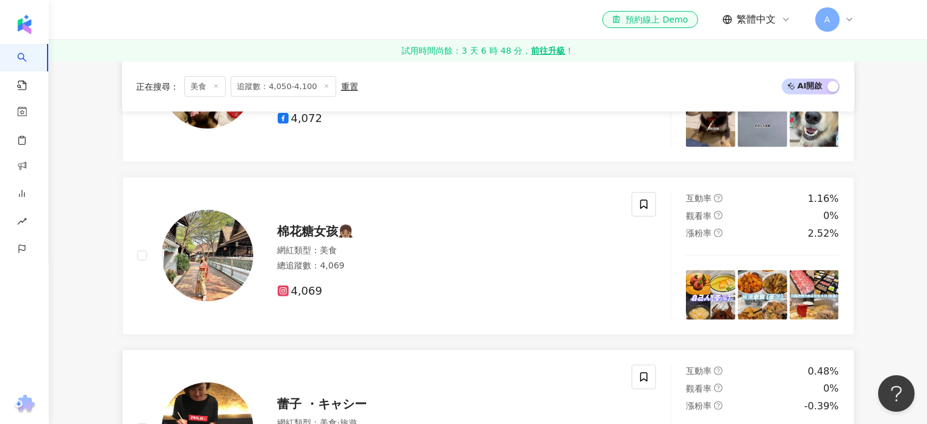
scroll to position [671, 0]
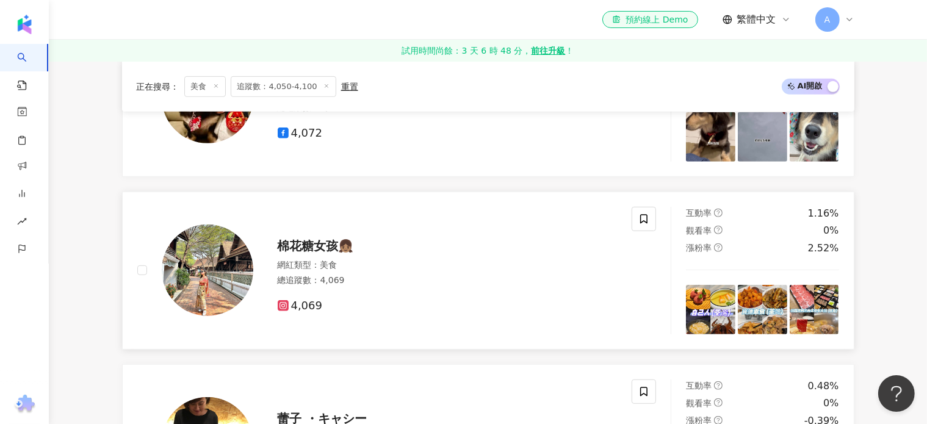
click at [217, 267] on img at bounding box center [208, 271] width 92 height 92
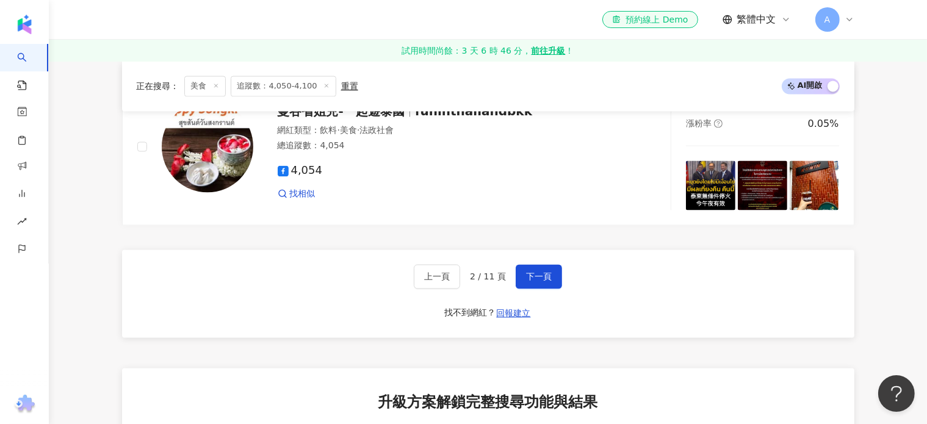
scroll to position [2379, 0]
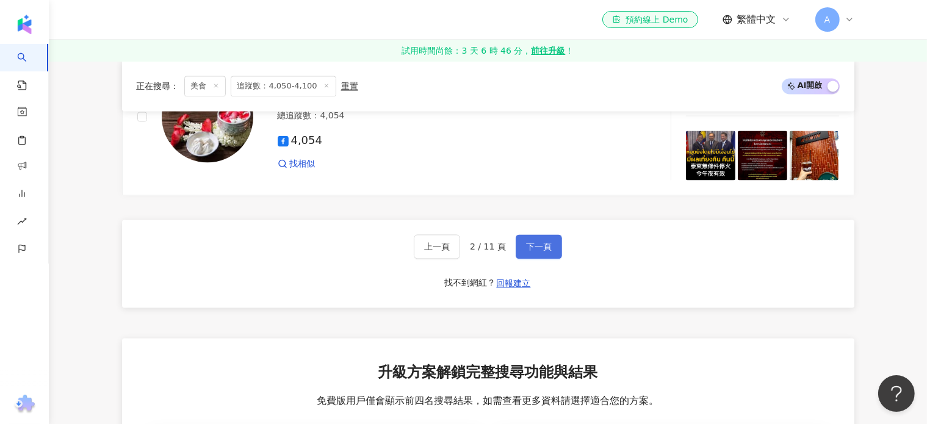
click at [529, 242] on span "下一頁" at bounding box center [539, 247] width 26 height 10
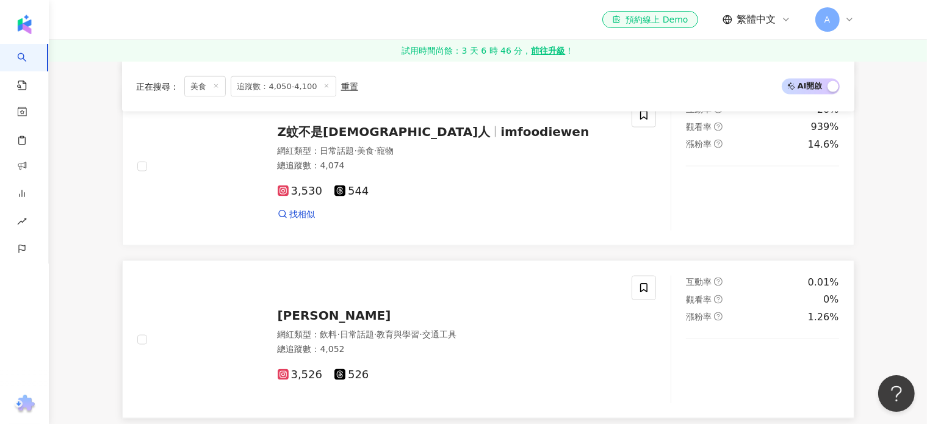
scroll to position [1769, 0]
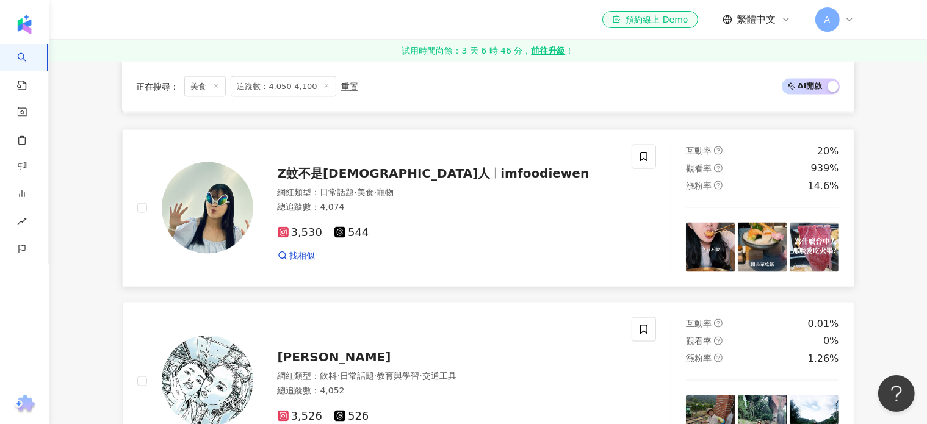
click at [206, 203] on img at bounding box center [208, 208] width 92 height 92
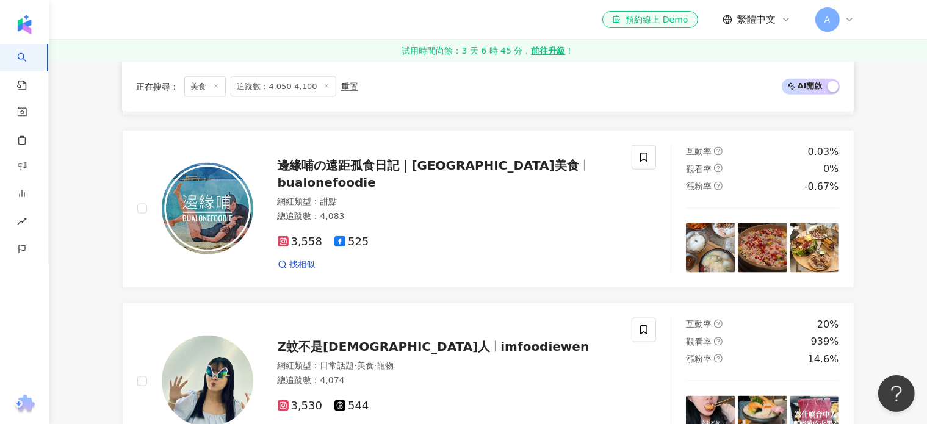
scroll to position [1586, 0]
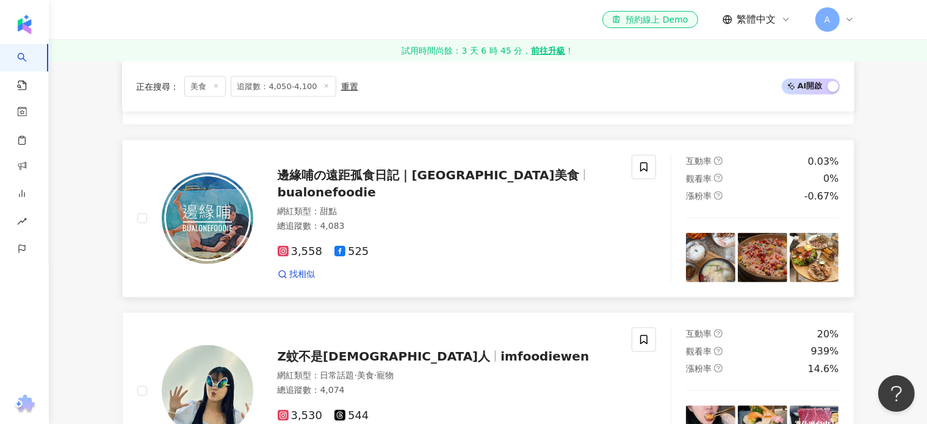
click at [210, 199] on img at bounding box center [208, 219] width 92 height 92
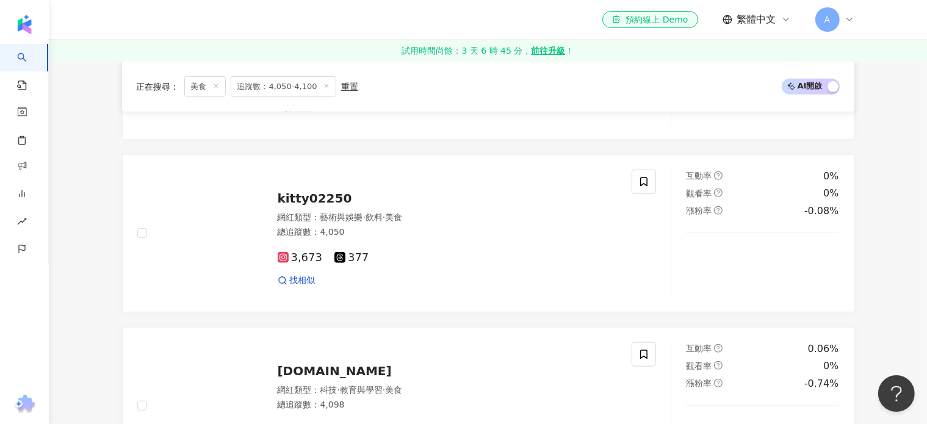
scroll to position [854, 0]
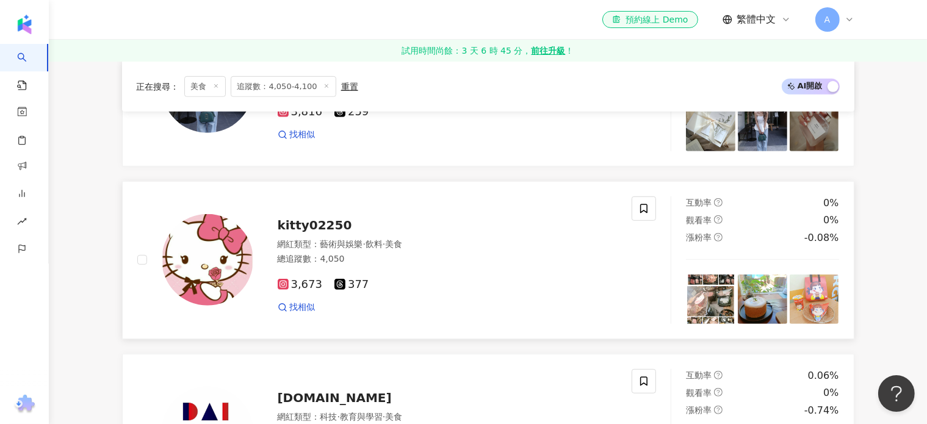
click at [185, 261] on img at bounding box center [208, 260] width 92 height 92
